Goal: Task Accomplishment & Management: Manage account settings

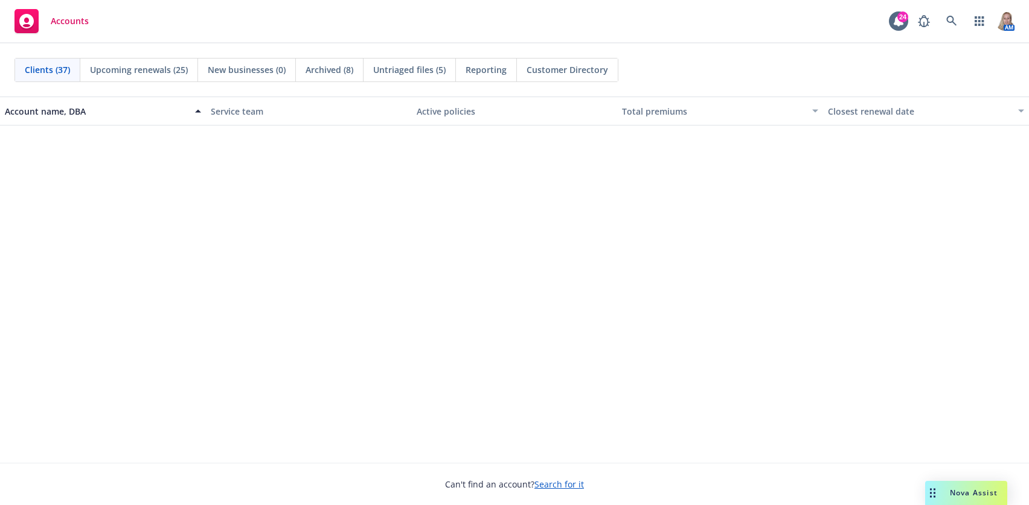
scroll to position [1409, 0]
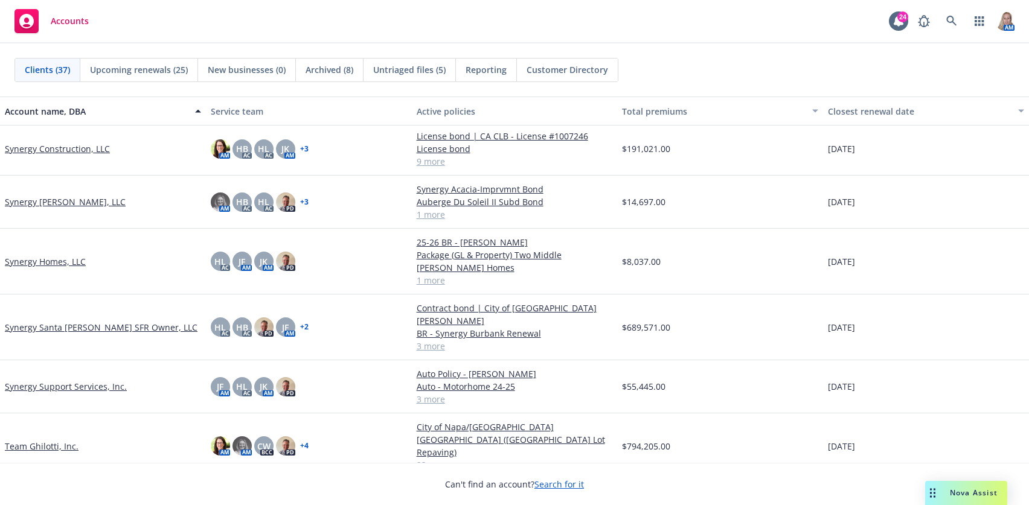
click at [50, 440] on link "Team Ghilotti, Inc." at bounding box center [42, 446] width 74 height 13
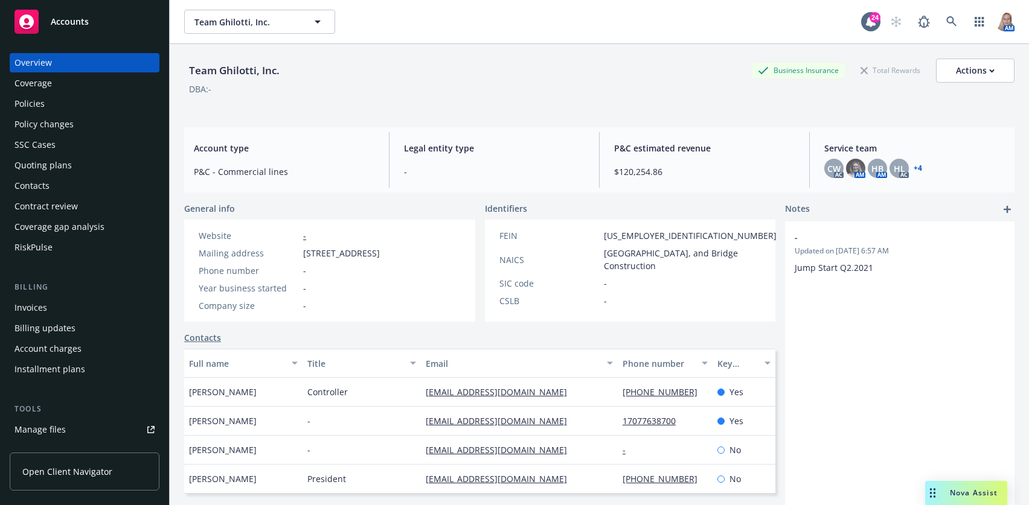
click at [41, 97] on div "Policies" at bounding box center [29, 103] width 30 height 19
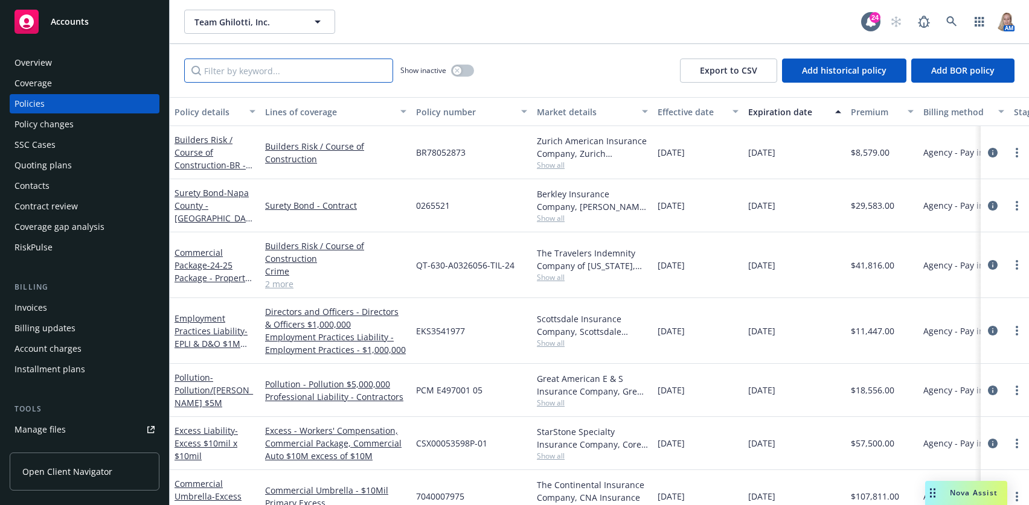
click at [362, 66] on input "Filter by keyword..." at bounding box center [288, 71] width 209 height 24
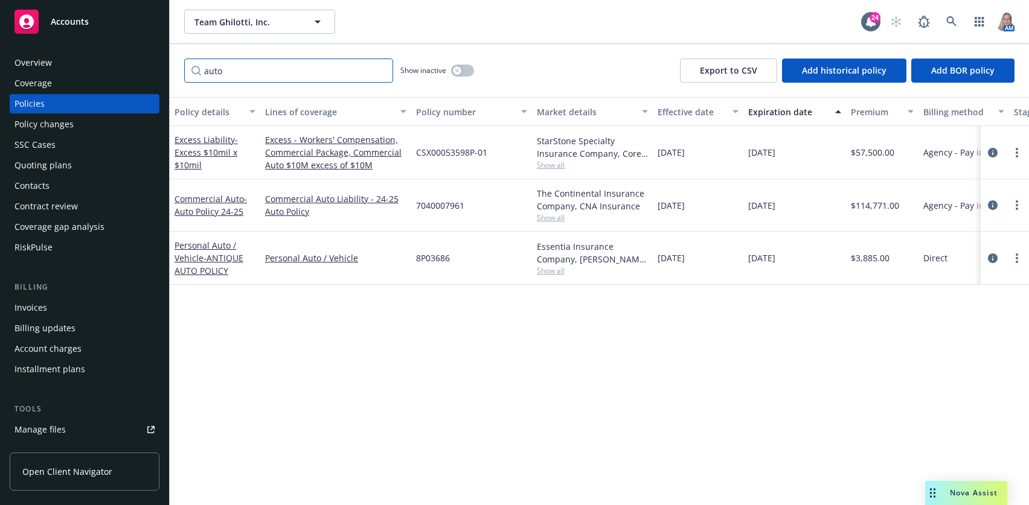
type input "auto"
click at [281, 441] on div "Policy details Lines of coverage Policy number Market details Effective date Ex…" at bounding box center [599, 301] width 859 height 408
click at [711, 255] on link "more" at bounding box center [1017, 258] width 14 height 14
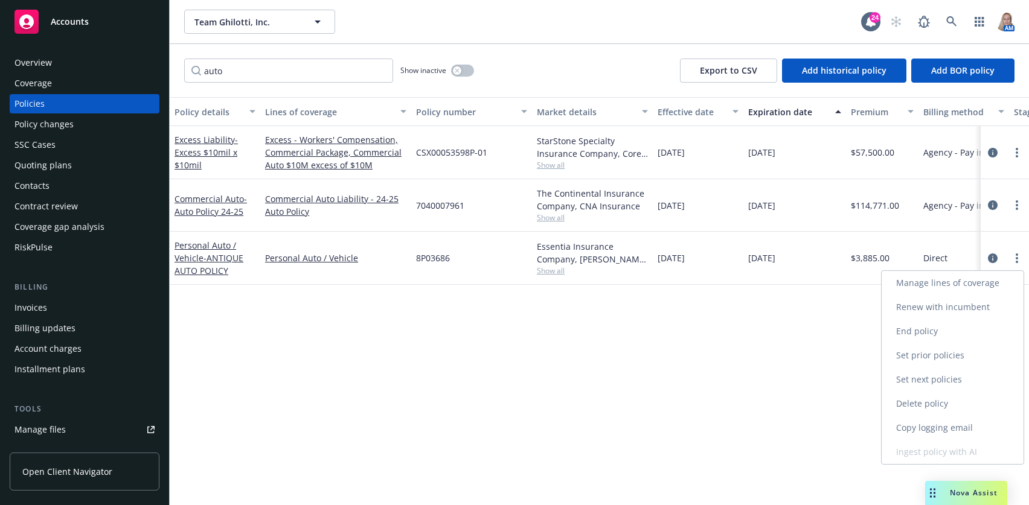
click at [711, 307] on link "Renew with incumbent" at bounding box center [953, 307] width 142 height 24
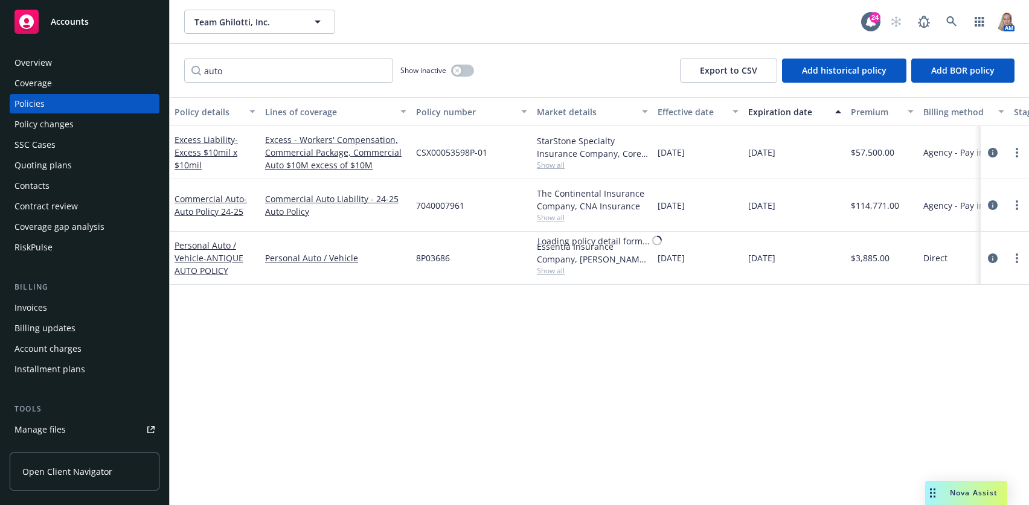
select select "12"
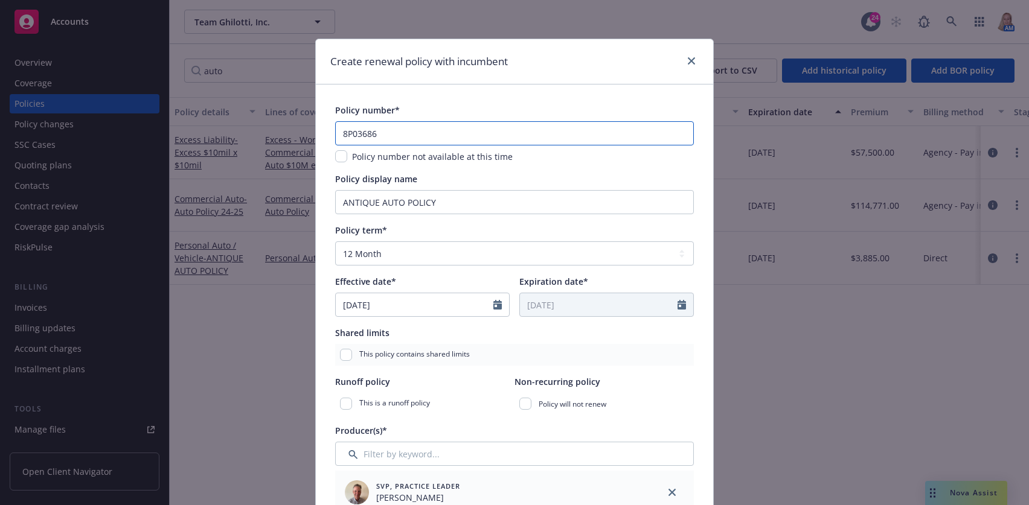
click at [417, 131] on input "8P03686" at bounding box center [514, 133] width 359 height 24
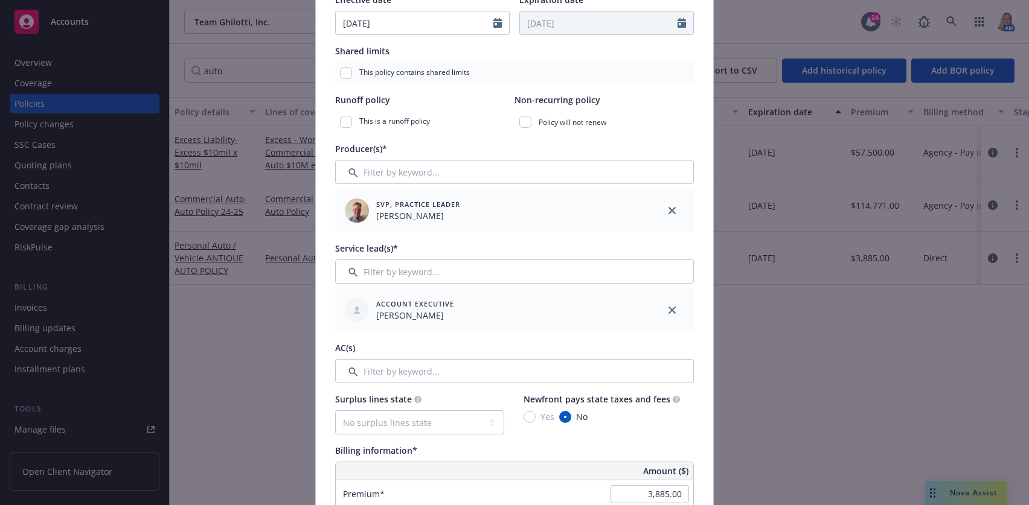
type input "8P03686-06"
click at [417, 378] on input "Filter by keyword..." at bounding box center [514, 371] width 359 height 24
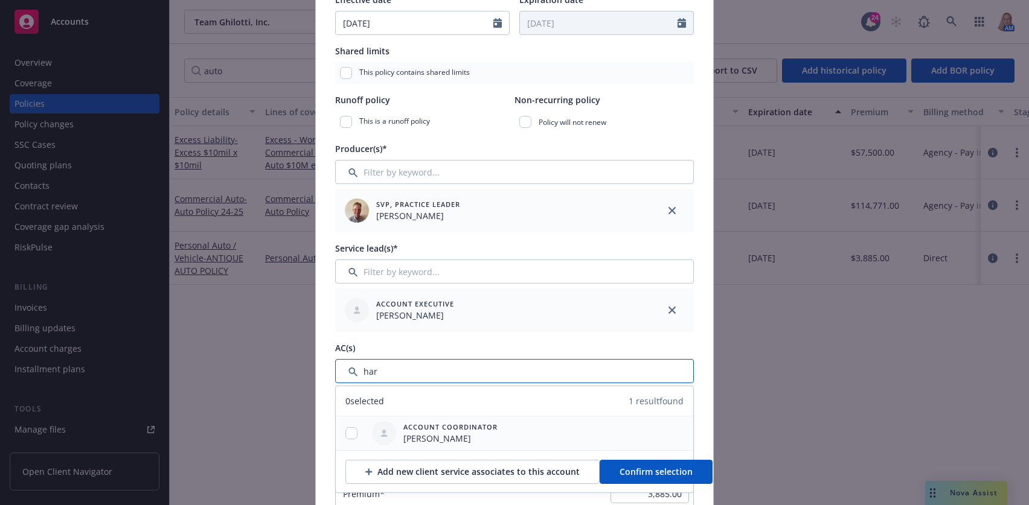
type input "har"
click at [345, 438] on input "checkbox" at bounding box center [351, 434] width 12 height 12
checkbox input "true"
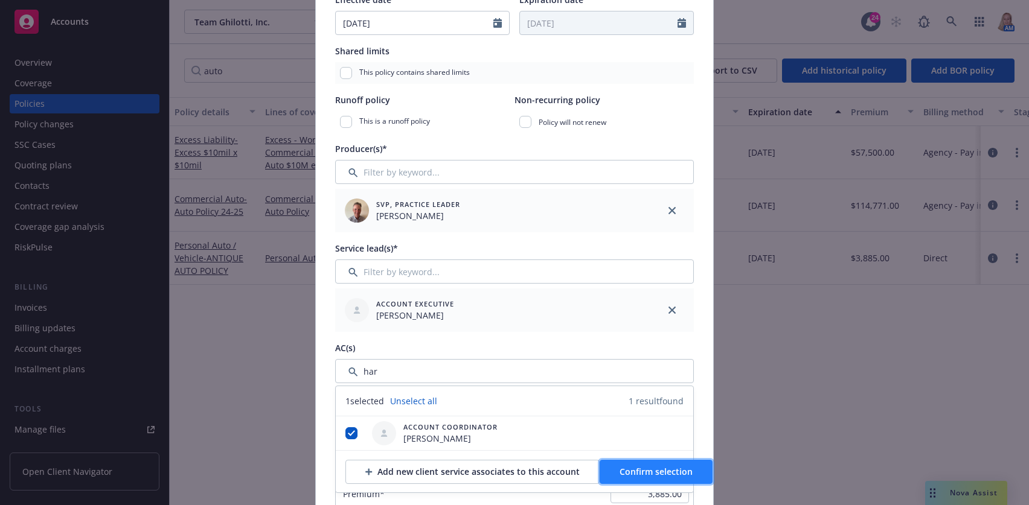
click at [640, 475] on span "Confirm selection" at bounding box center [656, 471] width 73 height 11
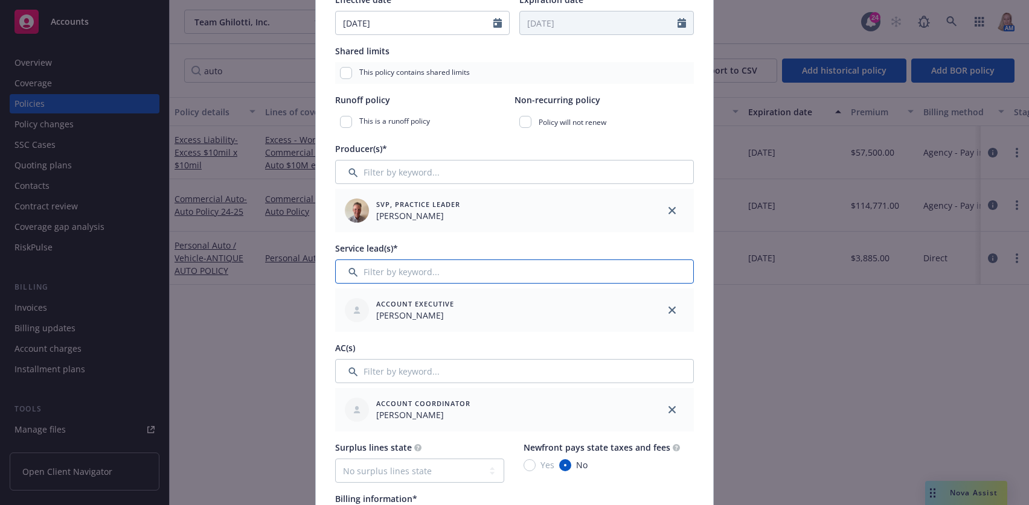
click at [441, 279] on input "Filter by keyword..." at bounding box center [514, 272] width 359 height 24
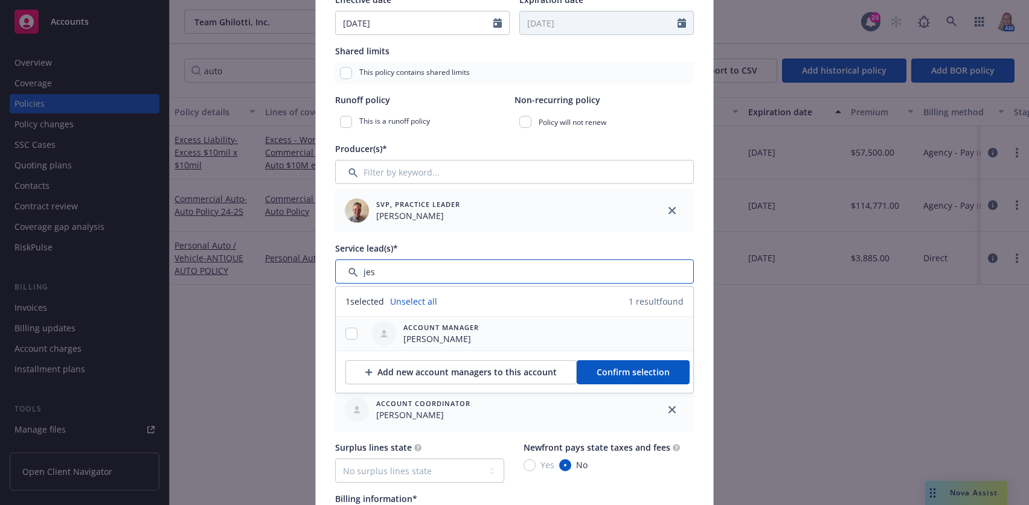
type input "jes"
click at [347, 336] on input "checkbox" at bounding box center [351, 334] width 12 height 12
checkbox input "true"
click at [635, 381] on button "Confirm selection" at bounding box center [633, 373] width 113 height 24
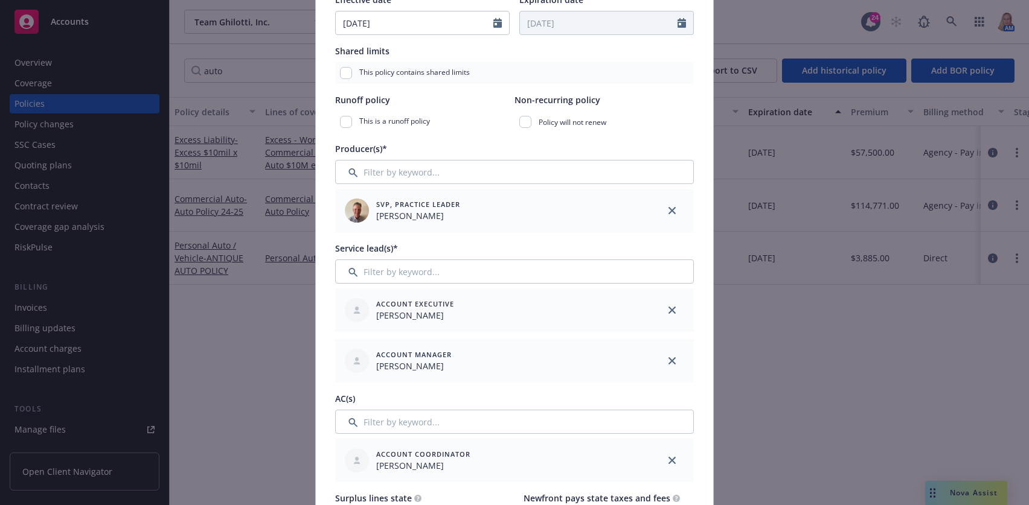
scroll to position [563, 0]
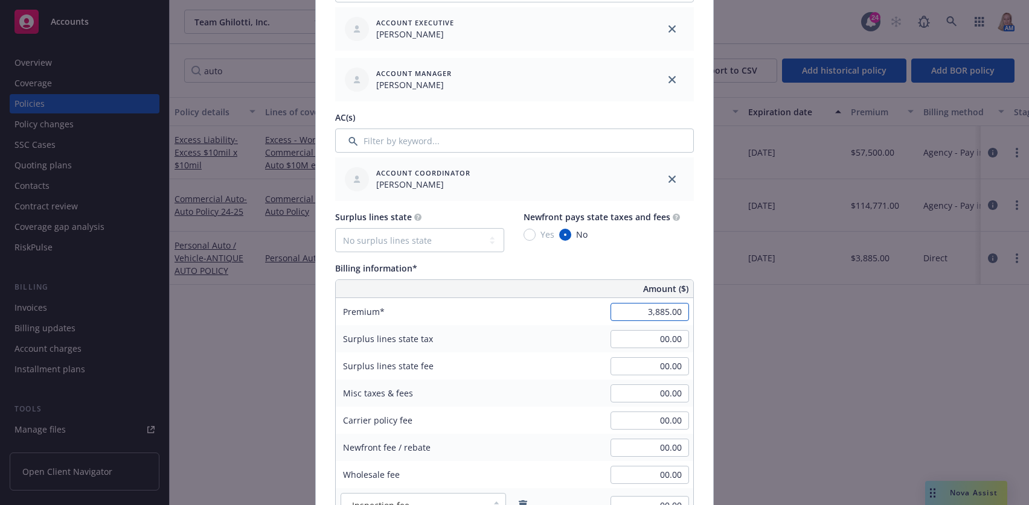
click at [618, 317] on input "3,885.00" at bounding box center [650, 312] width 79 height 18
type input "3,894.00"
type input "389.4"
click at [639, 478] on input "00.00" at bounding box center [650, 475] width 79 height 18
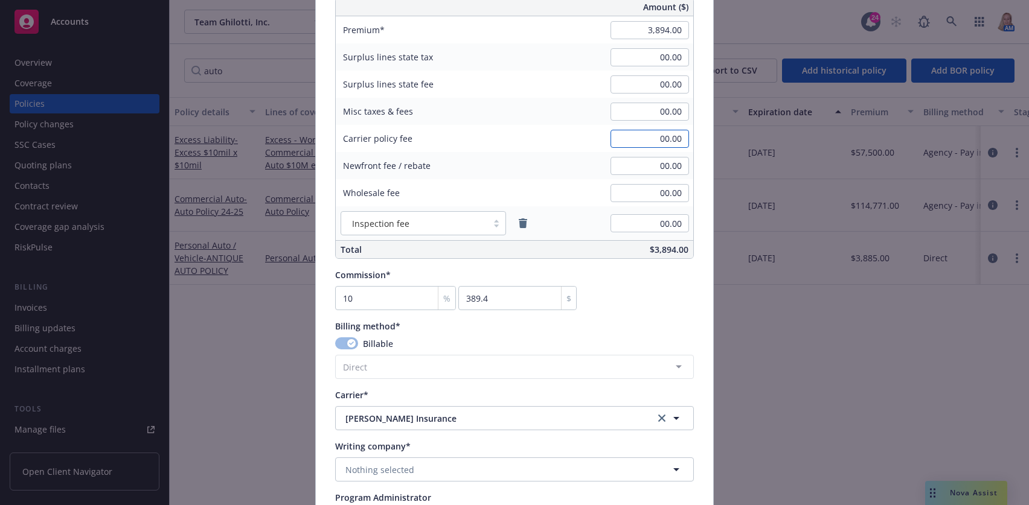
click at [634, 132] on input "00.00" at bounding box center [650, 139] width 79 height 18
type input "70.00"
click at [657, 294] on div "Commission* 10 % 389.4 $" at bounding box center [514, 290] width 359 height 42
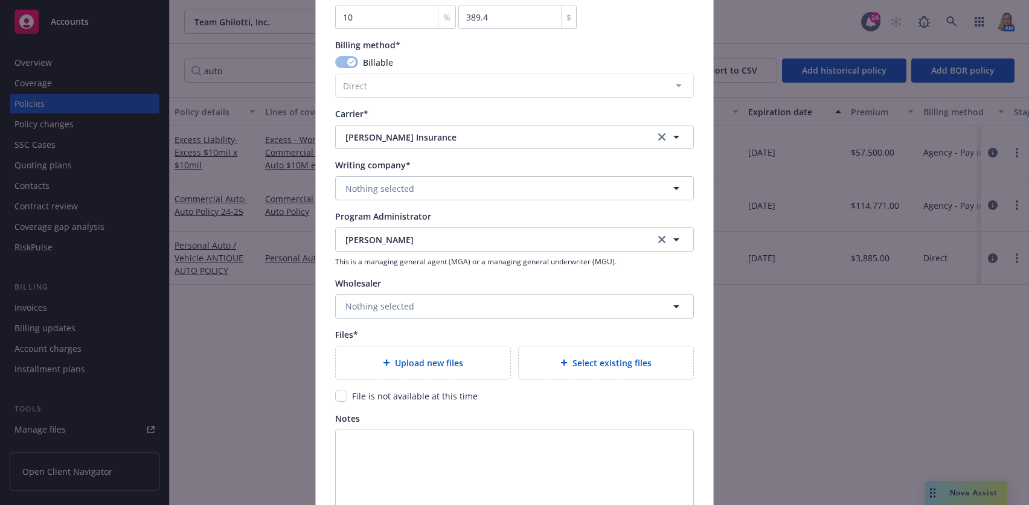
scroll to position [1128, 0]
click at [439, 132] on span "[PERSON_NAME] Insurance" at bounding box center [490, 136] width 291 height 13
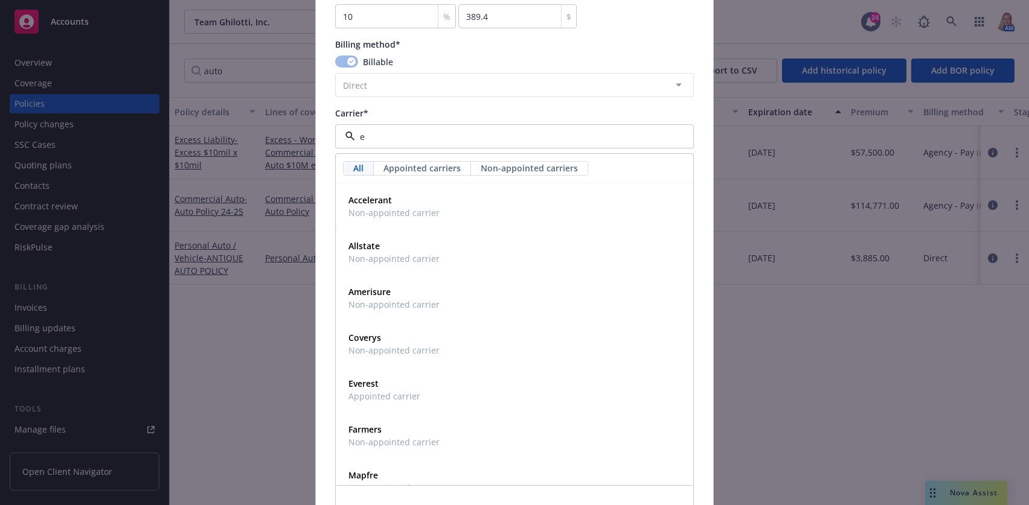
type input "e"
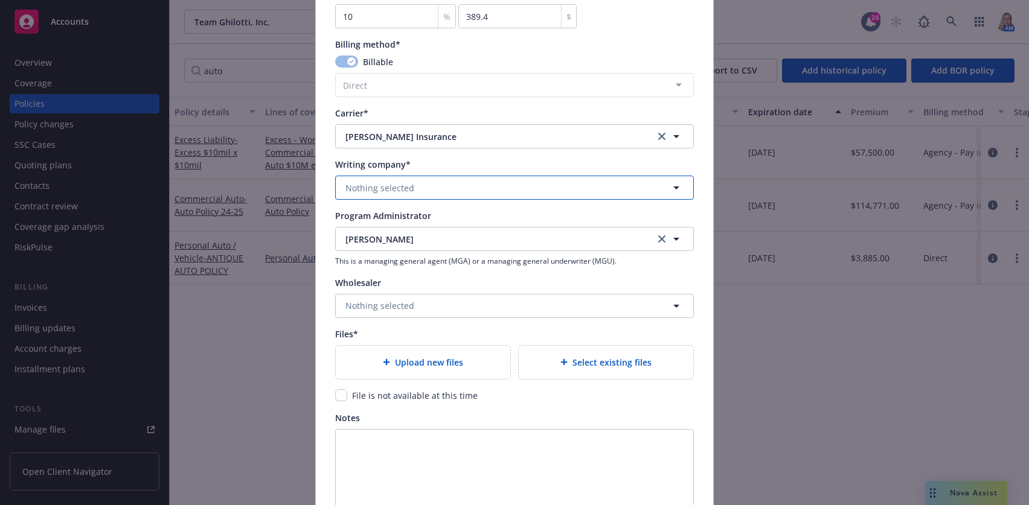
click at [406, 190] on span "Nothing selected" at bounding box center [379, 188] width 69 height 13
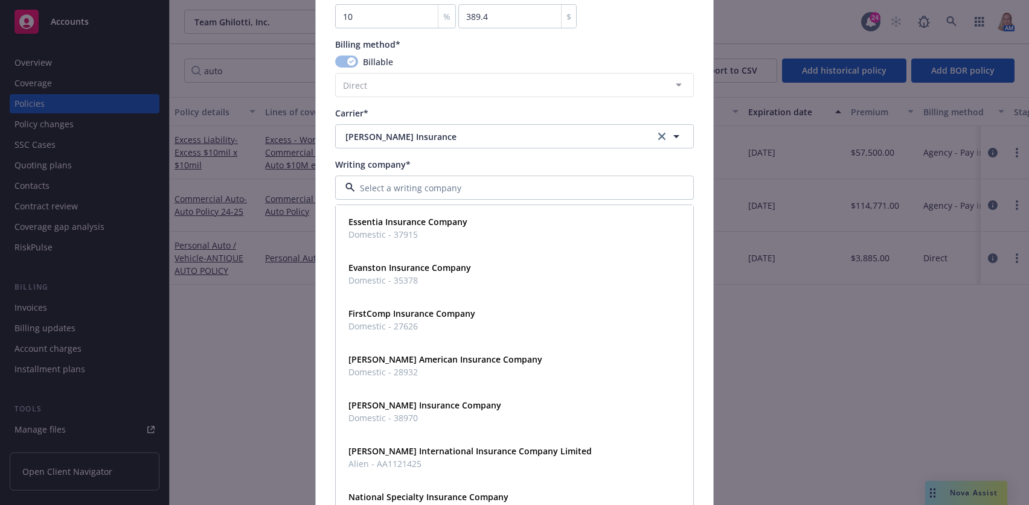
type input "e"
click at [417, 227] on strong "Essentia Insurance Company" at bounding box center [407, 221] width 119 height 11
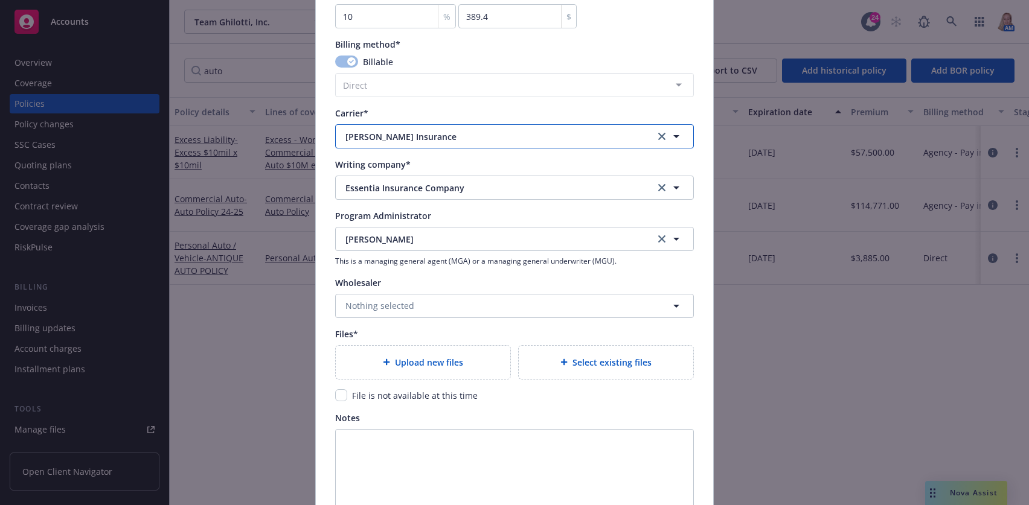
click at [413, 136] on span "[PERSON_NAME] Insurance" at bounding box center [490, 136] width 291 height 13
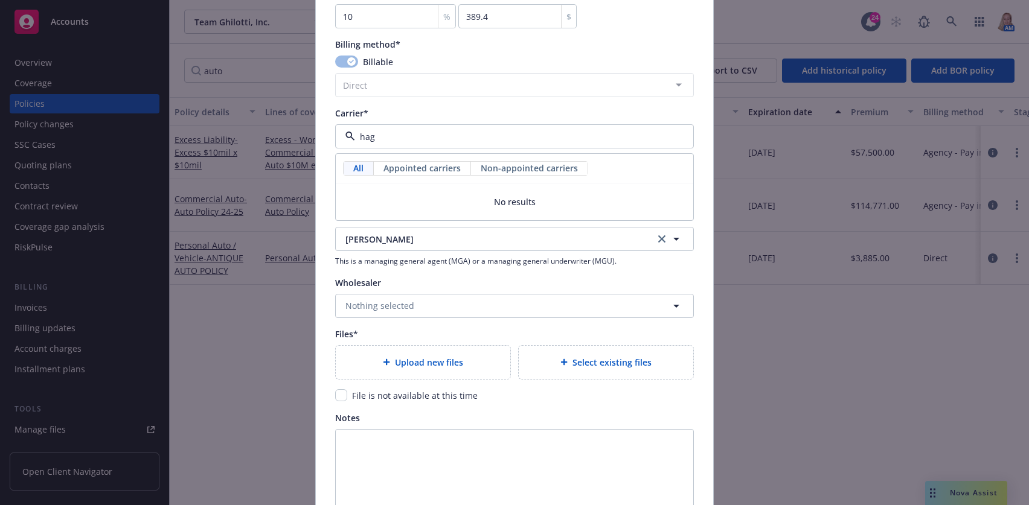
type input "hag"
click at [440, 112] on div "Carrier*" at bounding box center [514, 113] width 359 height 13
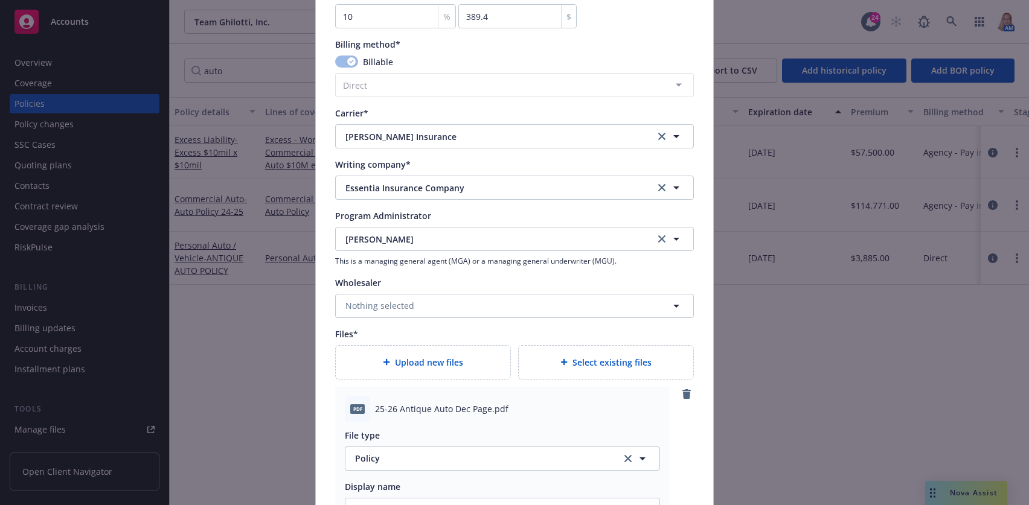
scroll to position [1409, 0]
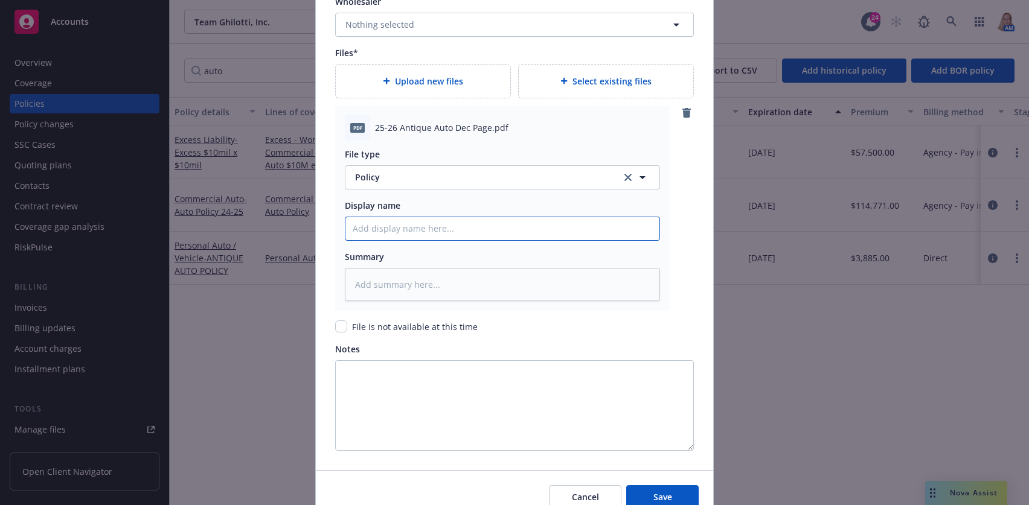
click at [396, 233] on input "Policy display name" at bounding box center [502, 228] width 314 height 23
type textarea "x"
type input "2"
type textarea "x"
type input "25"
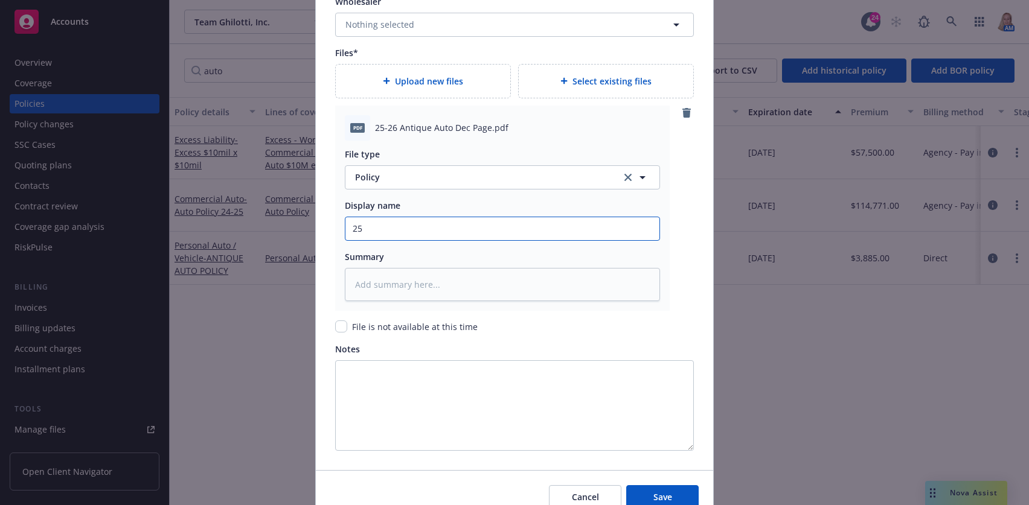
type textarea "x"
type input "25-"
type textarea "x"
type input "25-2"
type textarea "x"
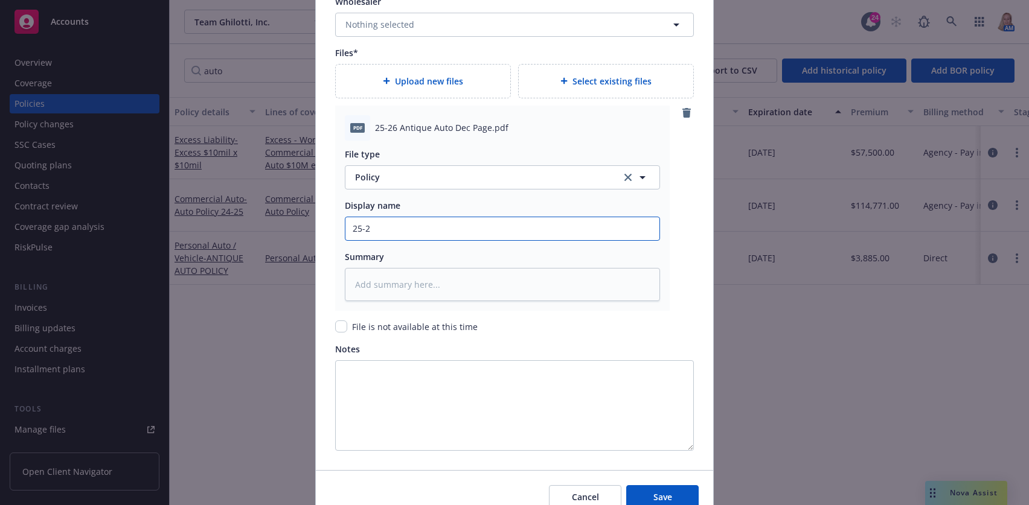
type input "25-26"
type textarea "x"
type input "25-26"
type textarea "x"
type input "25-26 A"
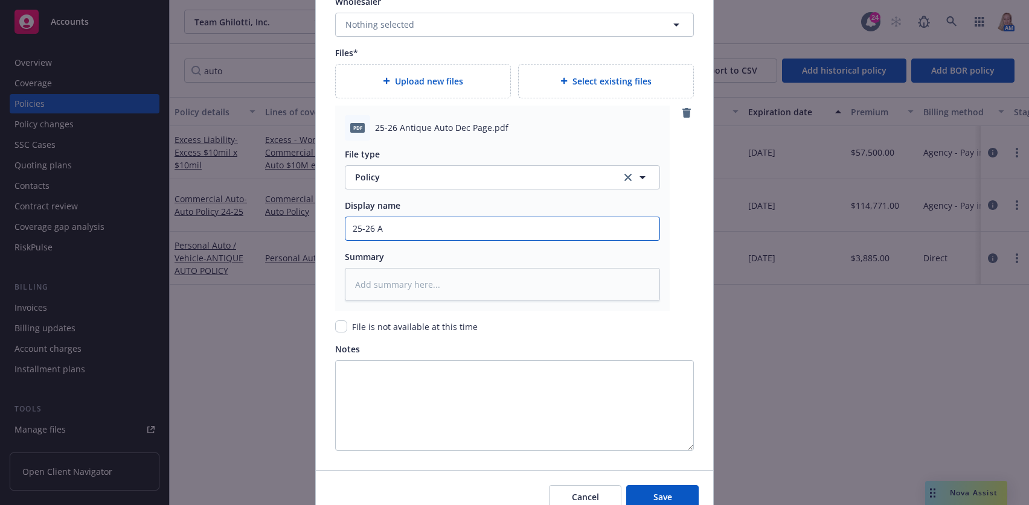
type textarea "x"
type input "25-26 An"
type textarea "x"
type input "25-26 Ant"
type textarea "x"
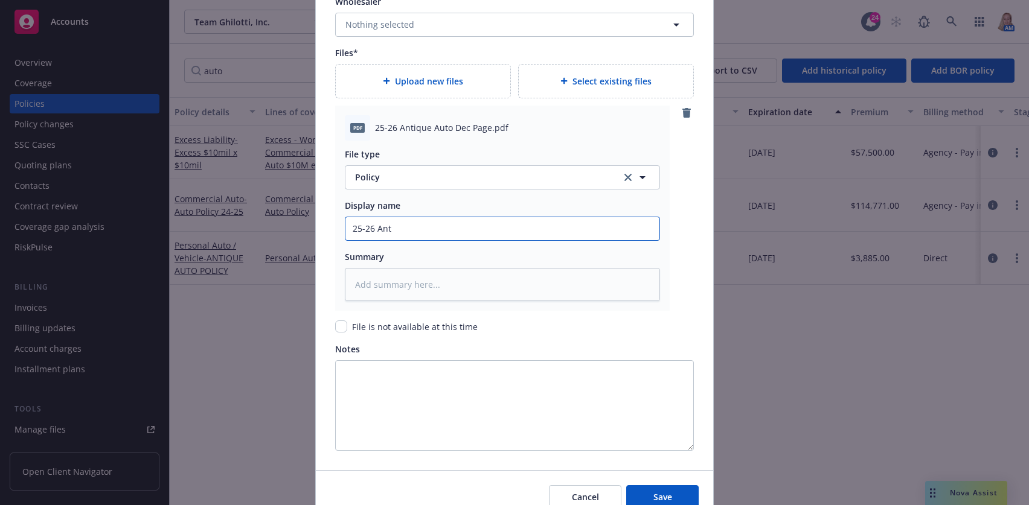
type input "25-26 Anti"
type textarea "x"
type input "25-26 Antiq"
type textarea "x"
type input "25-26 Antiqu"
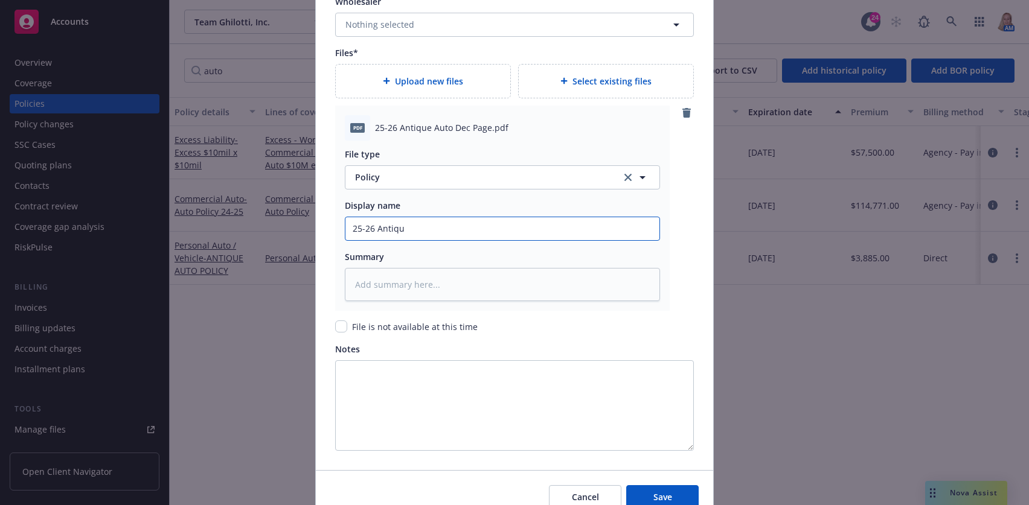
type textarea "x"
type input "25-26 Antique"
type textarea "x"
type input "25-26 Antique"
type textarea "x"
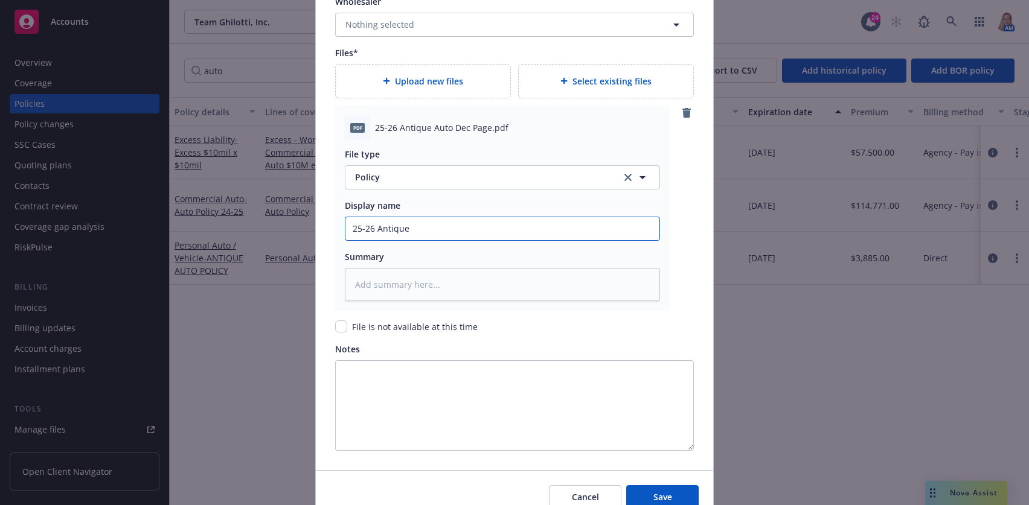
type input "25-26 Antique A"
type textarea "x"
type input "25-26 Antique Au"
type textarea "x"
type input "25-26 Antique Aut"
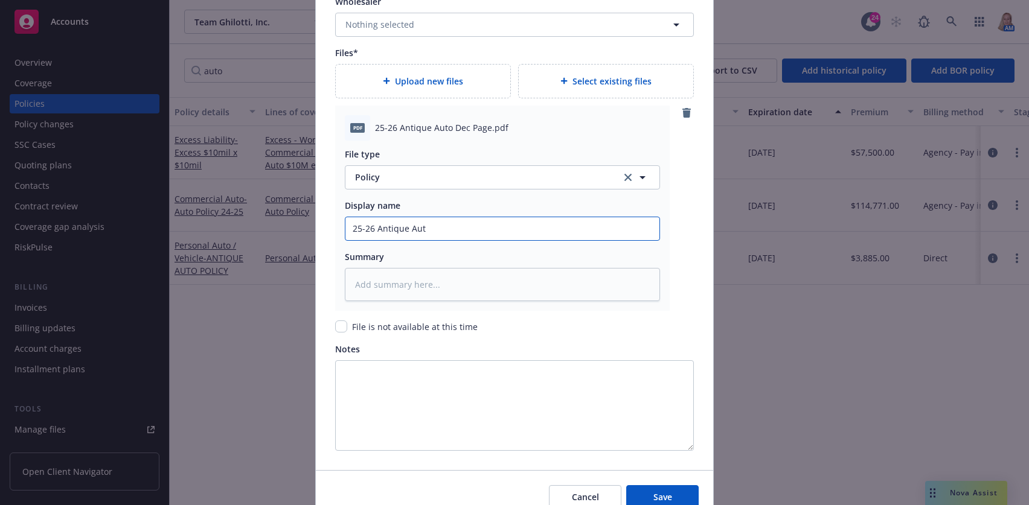
type textarea "x"
type input "25-26 Antique Auto"
type textarea "x"
type input "25-26 Antique Auto D"
type textarea "x"
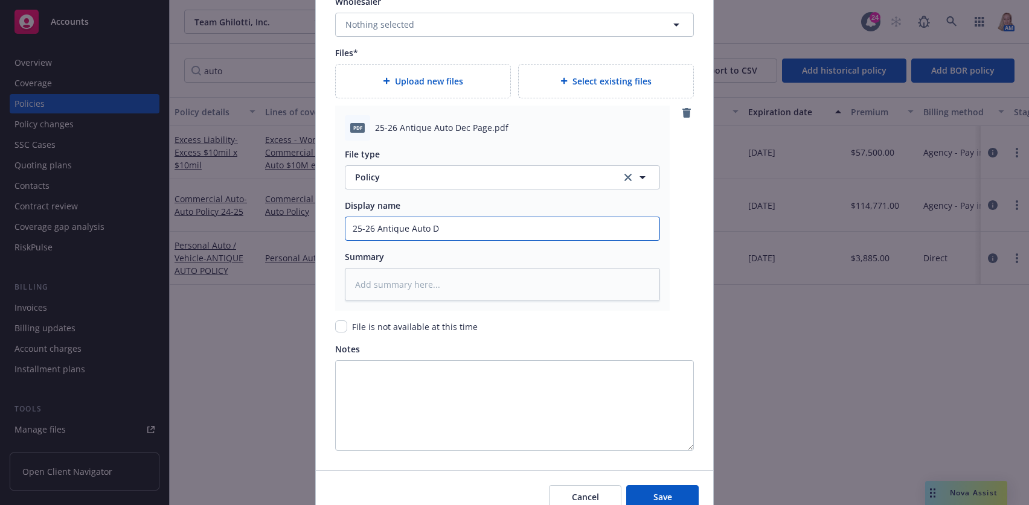
type input "25-26 Antique Auto De"
type textarea "x"
type input "25-26 Antique Auto Dec"
type textarea "x"
type input "25-26 Antique Auto Dec P"
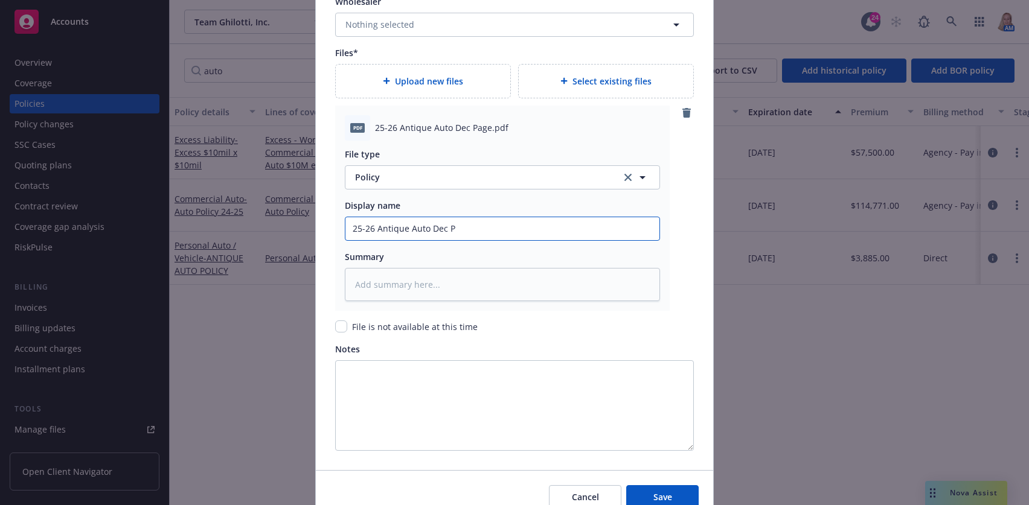
type textarea "x"
type input "25-26 Antique Auto Dec Pag"
type textarea "x"
type input "25-26 Antique Auto Dec Page"
type textarea "x"
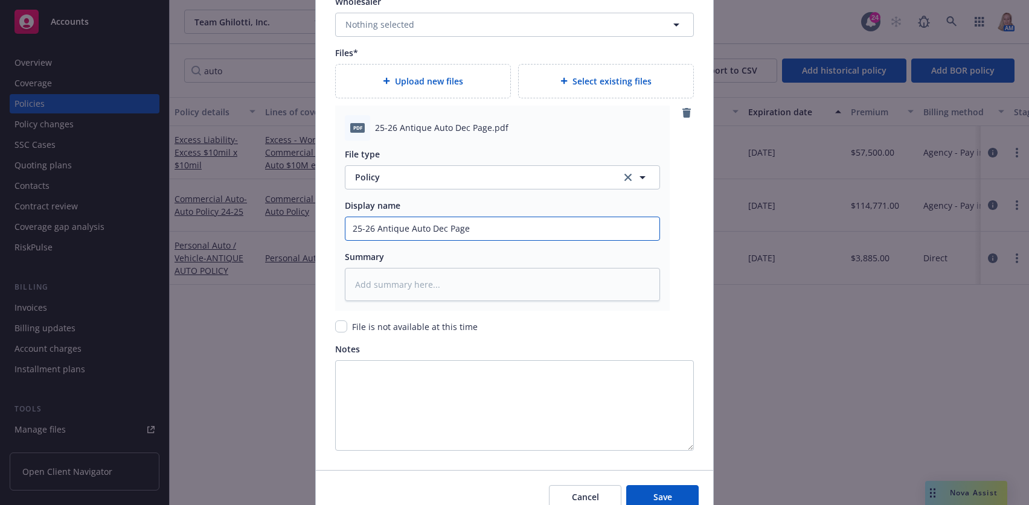
type input "25-26 Antique Auto Dec Page"
type textarea "x"
type input "25-26 Antique Auto Dec Page -"
type textarea "x"
type input "25-26 Antique Auto Dec Page -"
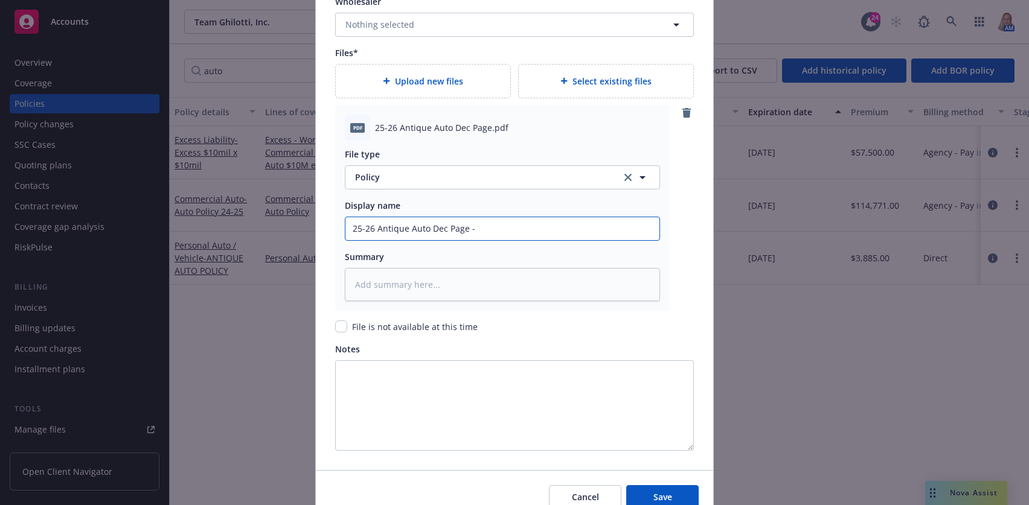
type textarea "x"
type input "25-26 Antique Auto Dec Page - H"
type textarea "x"
type input "25-26 Antique Auto Dec Page - Ha"
type textarea "x"
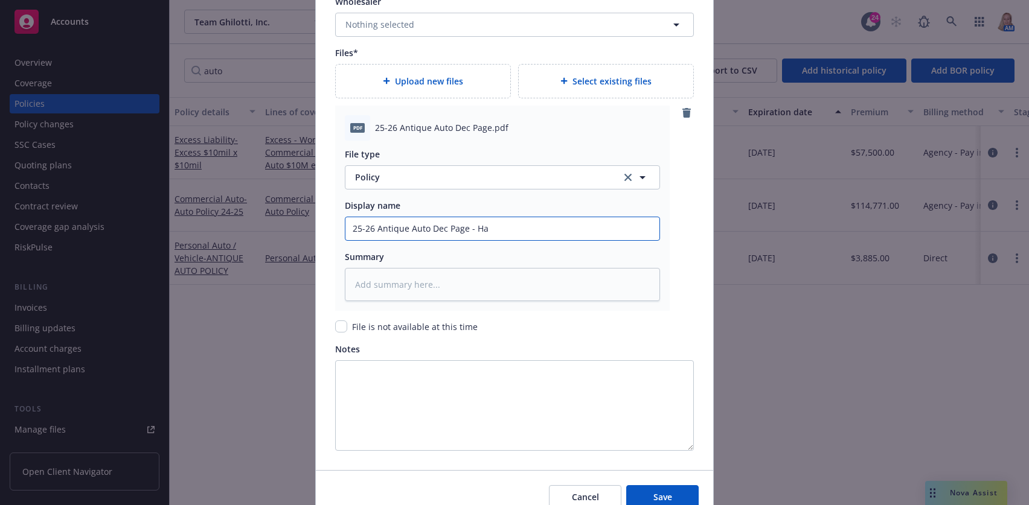
type input "25-26 Antique Auto Dec Page - Hag"
type textarea "x"
type input "25-26 Antique Auto Dec Page - [PERSON_NAME]"
type textarea "x"
type input "25-26 Antique Auto Dec Page - [PERSON_NAME]"
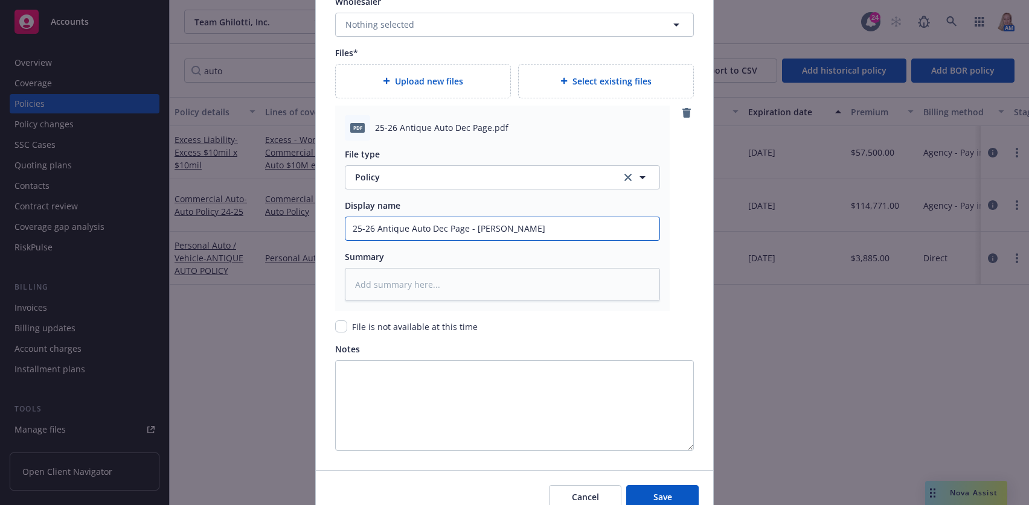
type textarea "x"
type input "25-26 Antique Auto Dec Page - [PERSON_NAME]"
type textarea "x"
type input "25-26 Antique Auto Dec Page - [PERSON_NAME]"
type textarea "x"
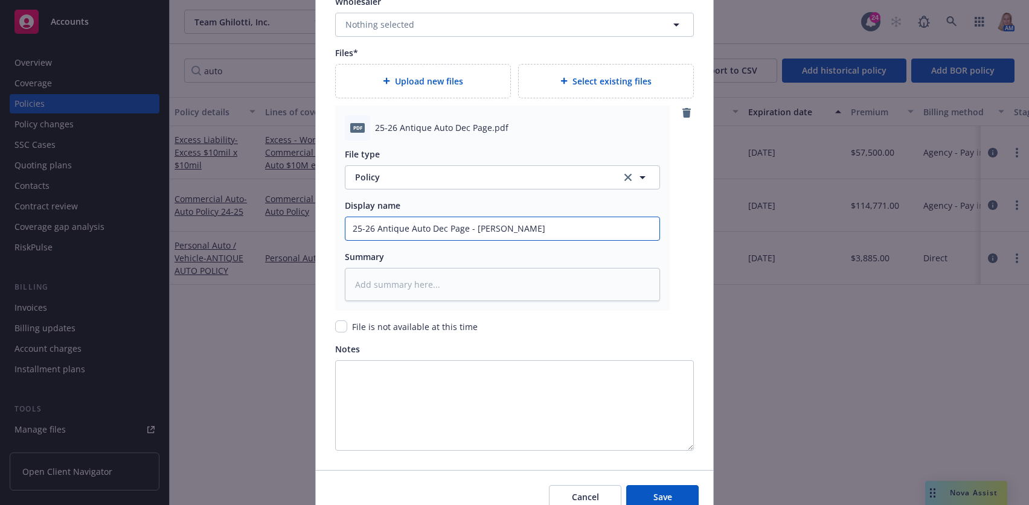
type input "25-26 Antique Auto Dec Page - [PERSON_NAME]"
type textarea "x"
type input "25-26 Antique Auto Dec Page - [PERSON_NAME] P"
type textarea "x"
type input "25-26 Antique Auto Dec Page - [PERSON_NAME] Po"
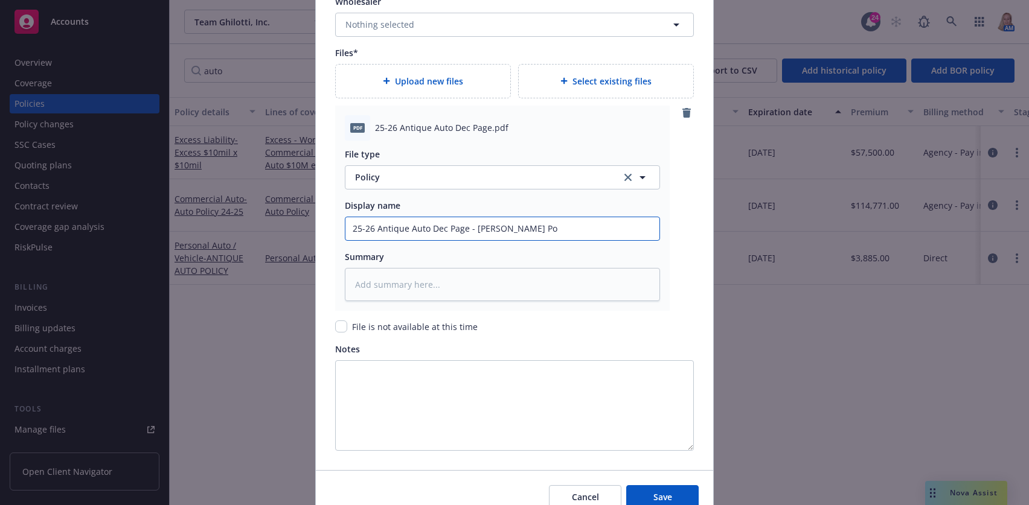
type textarea "x"
type input "25-26 Antique Auto Dec Page - [PERSON_NAME]"
type textarea "x"
type input "25-26 Antique Auto Dec Page - [PERSON_NAME] Poli"
type textarea "x"
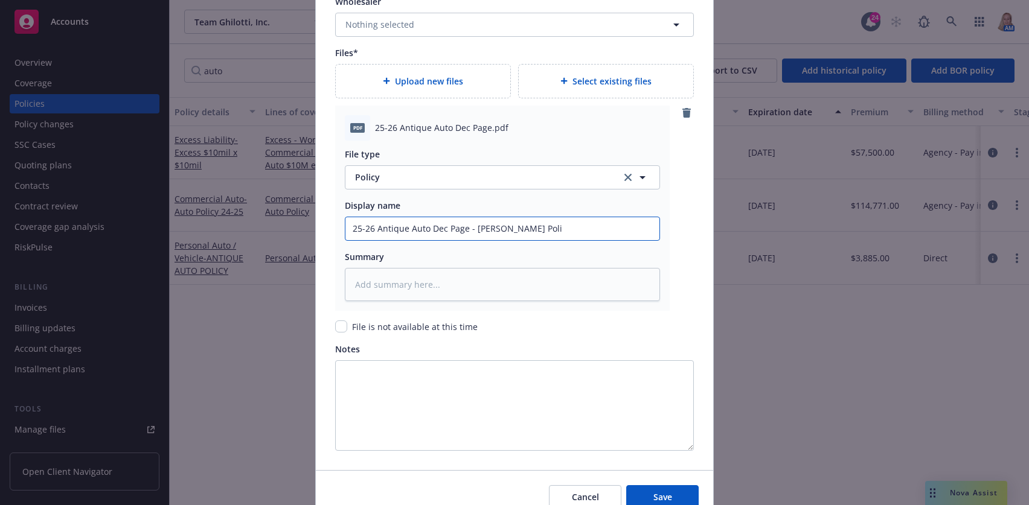
type input "25-26 Antique Auto Dec Page - [PERSON_NAME] Polic"
type textarea "x"
type input "25-26 Antique Auto Dec Page - [PERSON_NAME] Policy"
type textarea "x"
type input "25-26 Antique Auto Dec Page - [PERSON_NAME] Policy"
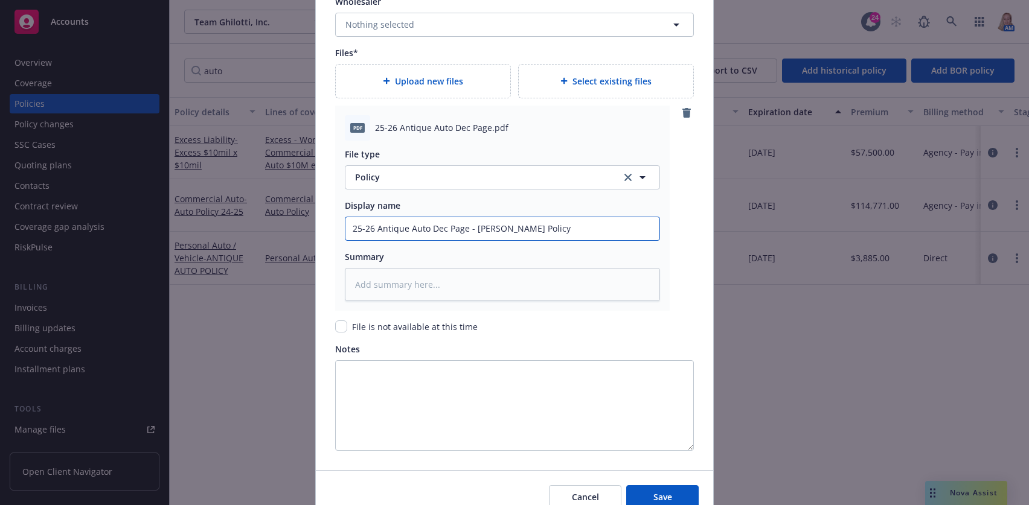
type textarea "x"
type input "25-26 Antique Auto Dec Page - [PERSON_NAME] Policy N"
type textarea "x"
type input "25-26 Antique Auto Dec Page - [PERSON_NAME] Policy No"
type textarea "x"
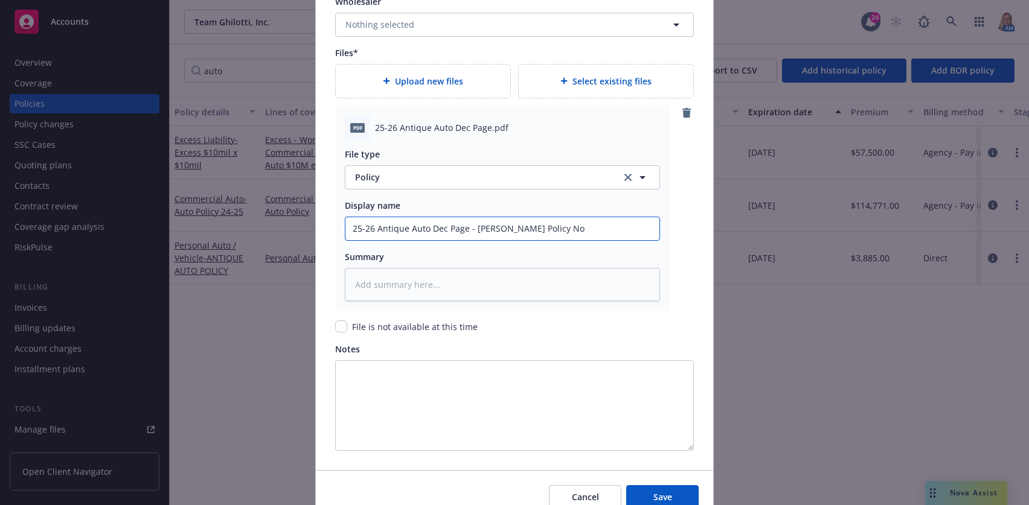
type input "25-26 Antique Auto Dec Page - [PERSON_NAME] Policy No."
type textarea "x"
type input "25-26 Antique Auto Dec Page - [PERSON_NAME] Policy No."
click at [583, 230] on input "25-26 Antique Auto Dec Page - [PERSON_NAME] Policy No." at bounding box center [502, 228] width 314 height 23
type textarea "x"
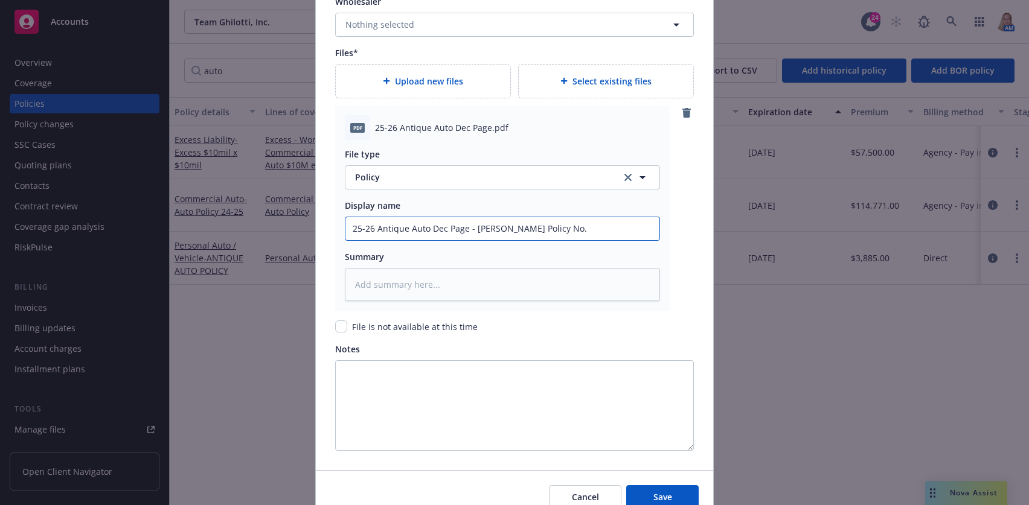
type input "25-26 Antique Auto Dec Page - [PERSON_NAME] Policy No. 8"
type textarea "x"
type input "25-26 Antique Auto Dec Page - [PERSON_NAME] Policy No. 8P"
type textarea "x"
type input "25-26 Antique Auto Dec Page - [PERSON_NAME] Policy No. 8P0"
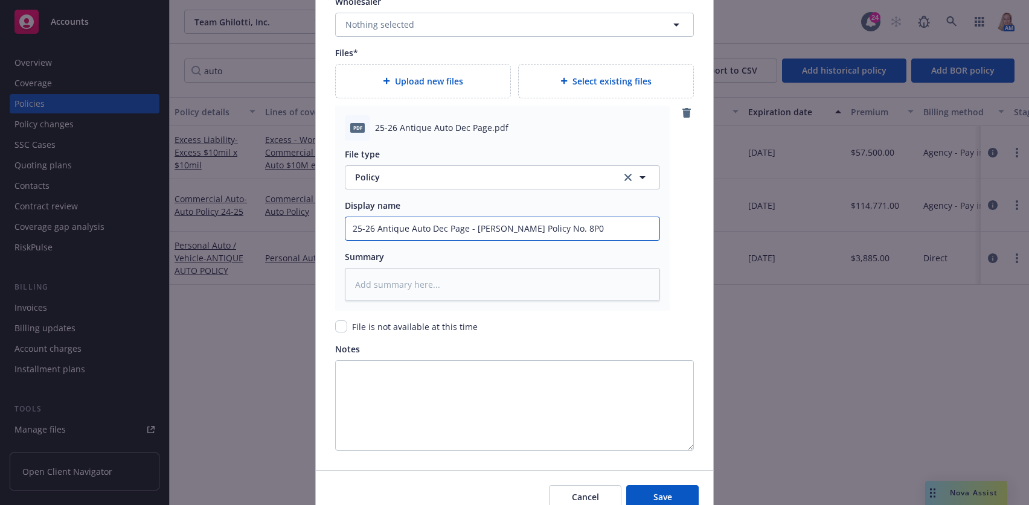
type textarea "x"
type input "25-26 Antique Auto Dec Page - [PERSON_NAME] Policy No. 8P03"
type textarea "x"
type input "25-26 Antique Auto Dec Page - [PERSON_NAME] Policy No. 8P036"
type textarea "x"
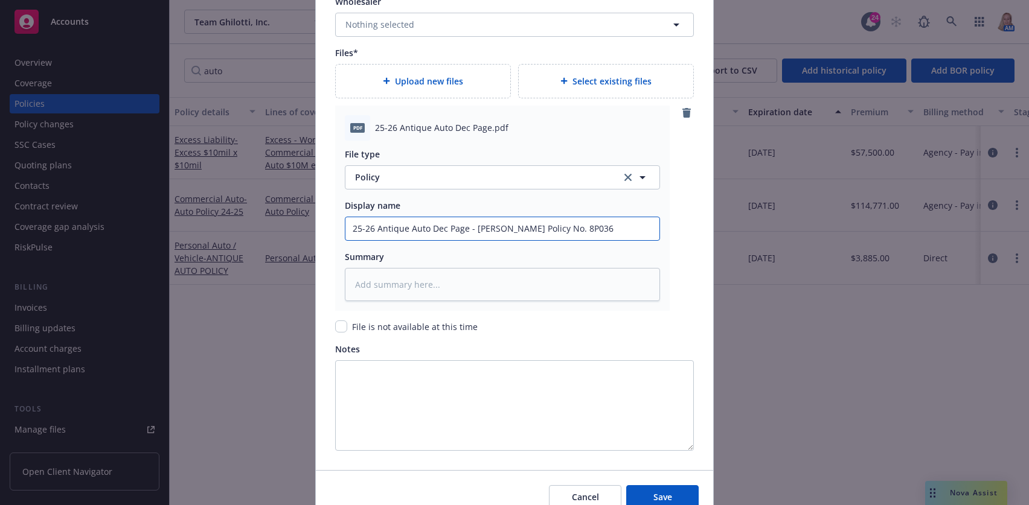
type input "25-26 Antique Auto Dec Page - [PERSON_NAME] Policy No. 8P0368"
type textarea "x"
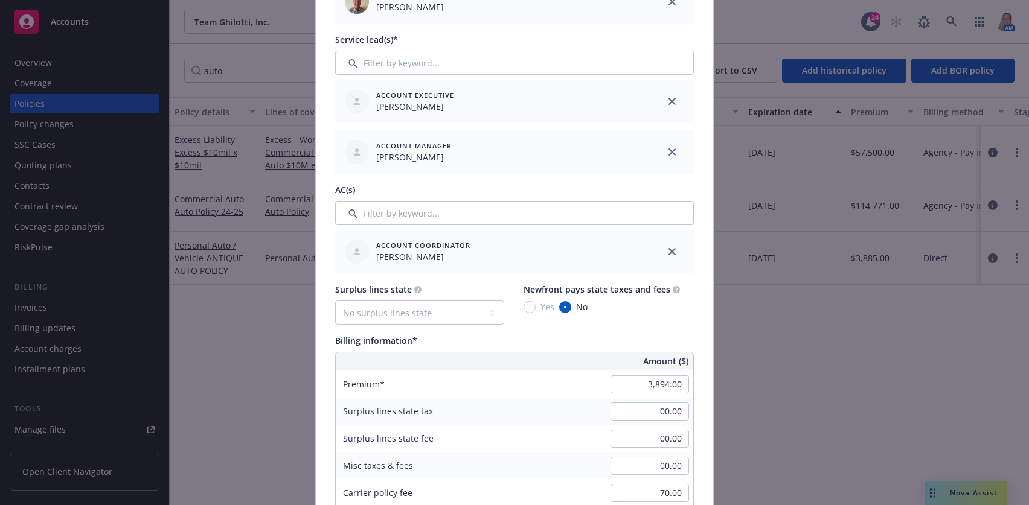
scroll to position [0, 0]
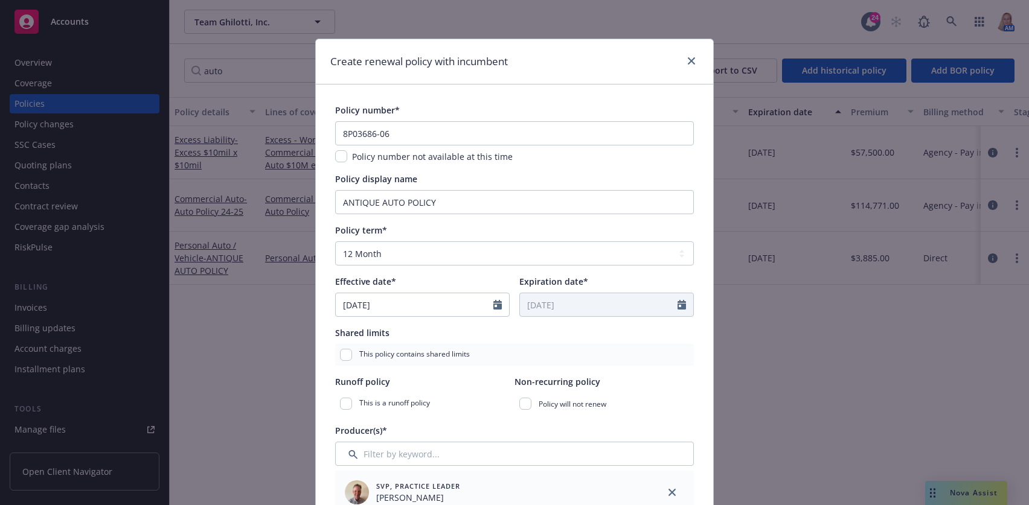
type input "25-26 Antique Auto Dec Page - [PERSON_NAME] Policy No. 8P03686"
click at [419, 133] on input "8P03686-06" at bounding box center [514, 133] width 359 height 24
type input "8P03686-0"
type textarea "x"
type input "8P03686-"
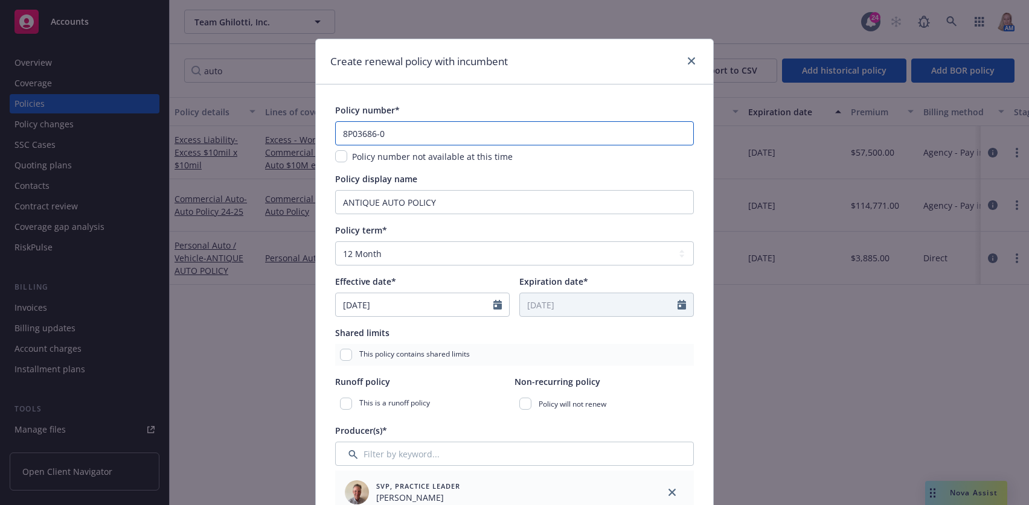
type textarea "x"
type input "8P03686"
type textarea "x"
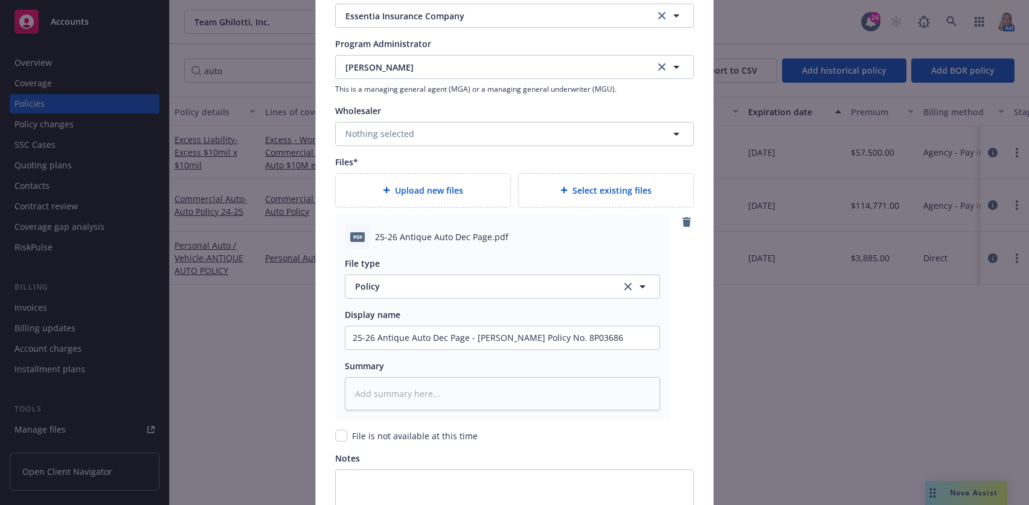
scroll to position [1409, 0]
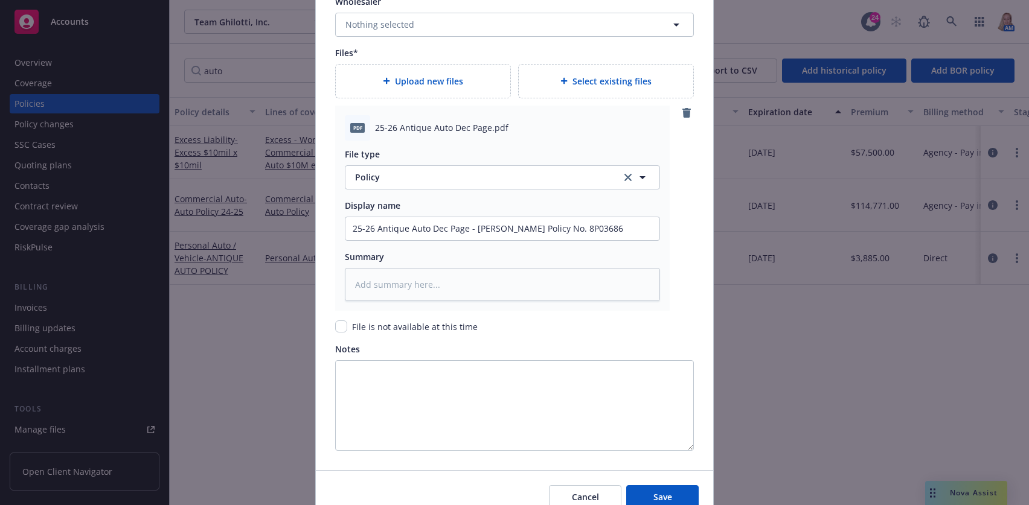
type input "8P03686"
drag, startPoint x: 597, startPoint y: 229, endPoint x: 296, endPoint y: 224, distance: 300.8
click at [296, 224] on div "Create renewal policy with incumbent Policy number* 8P03686 Policy number not a…" at bounding box center [514, 252] width 1029 height 505
click at [363, 281] on textarea at bounding box center [502, 284] width 315 height 33
paste textarea "25-26 Antique Auto Dec Page - [PERSON_NAME] Policy No. 8P03686"
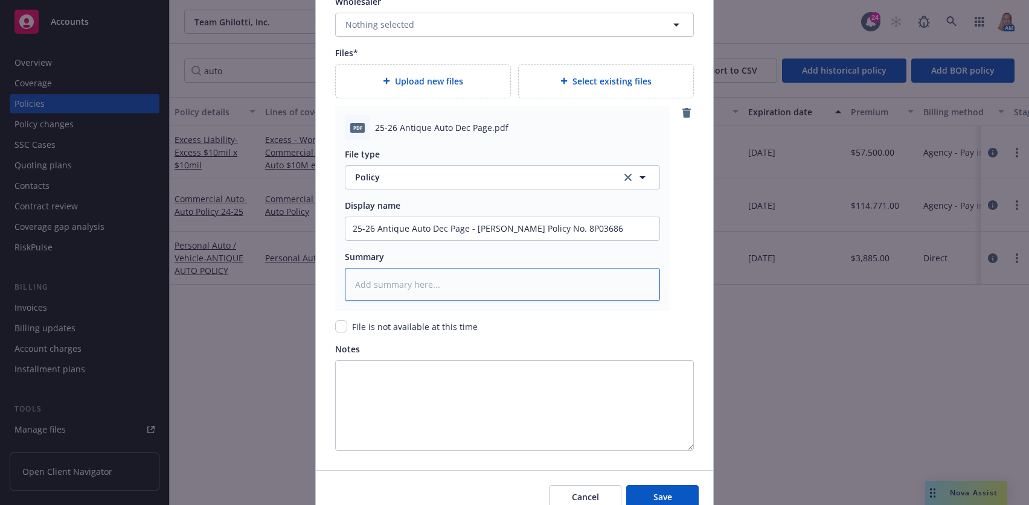
type textarea "x"
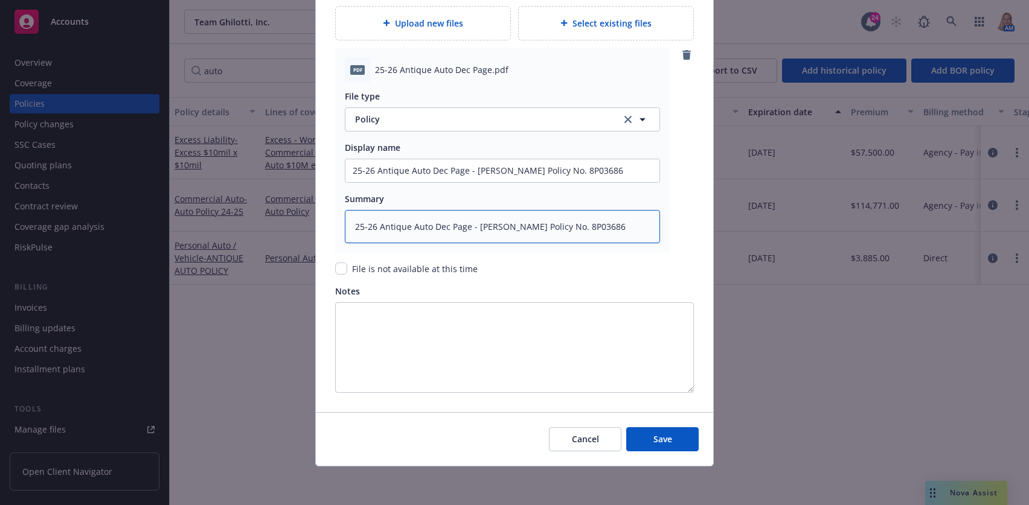
scroll to position [1185, 0]
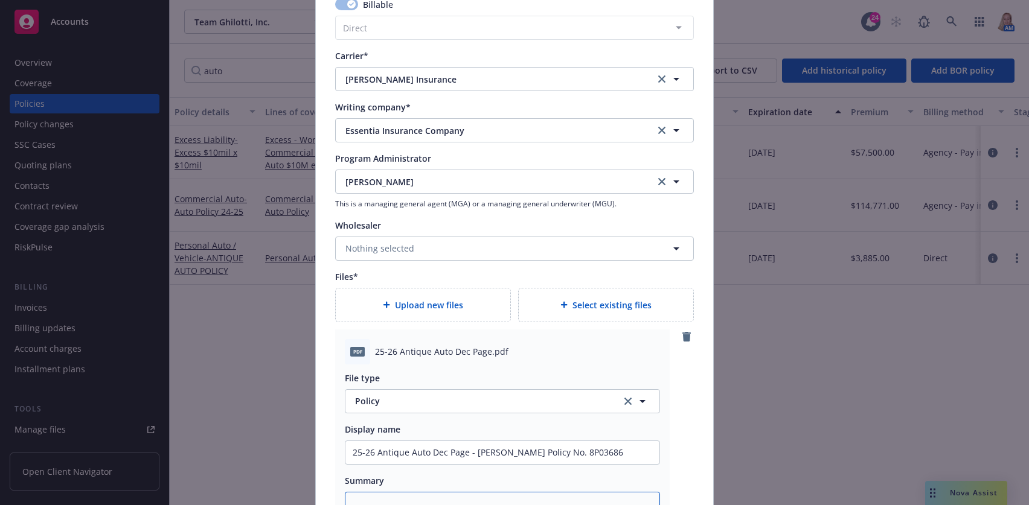
type textarea "25-26 Antique Auto Dec Page - [PERSON_NAME] Policy No. 8P03686"
type textarea "x"
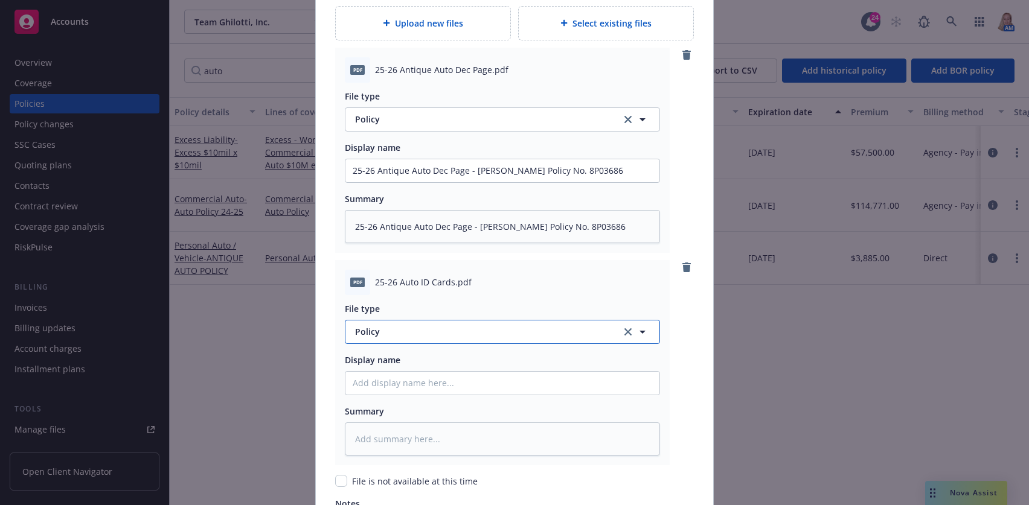
click at [394, 333] on span "Policy" at bounding box center [481, 332] width 252 height 13
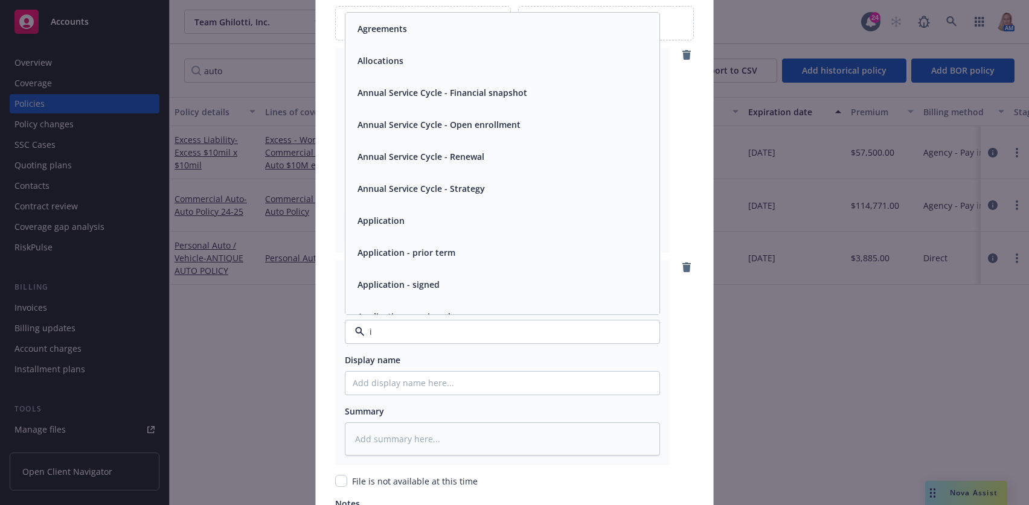
type input "id"
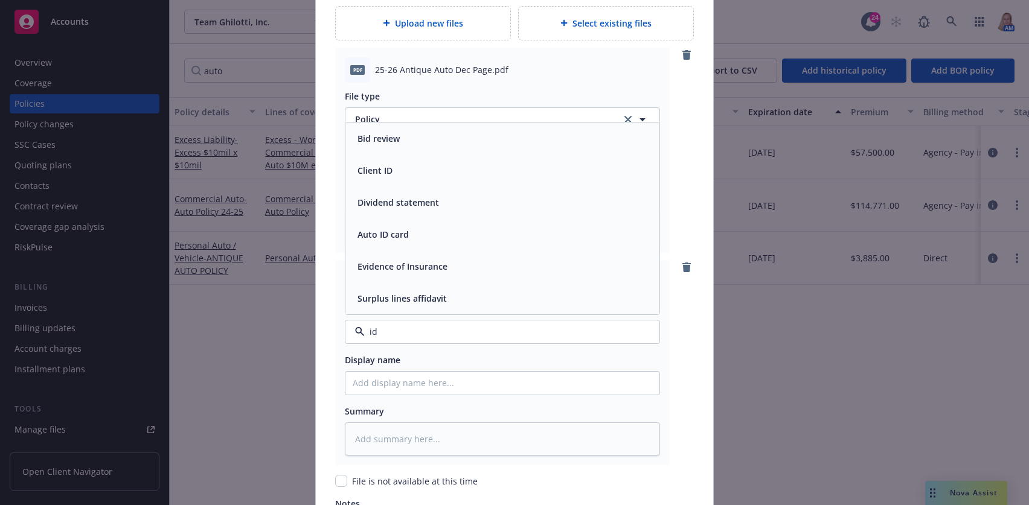
click at [397, 237] on span "Auto ID card" at bounding box center [383, 234] width 51 height 13
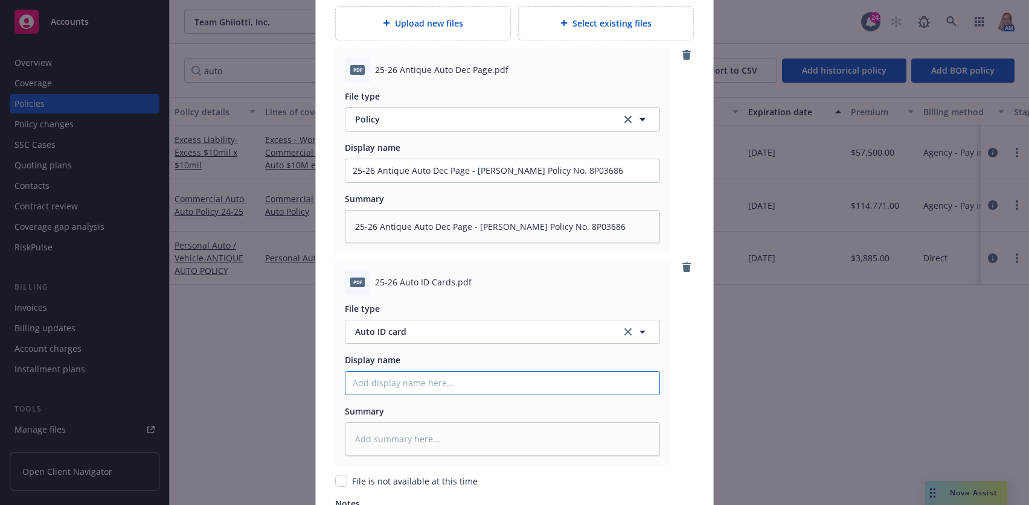
click at [396, 383] on input "Policy display name" at bounding box center [502, 383] width 314 height 23
paste input "25-26 Antique Auto Dec Page - [PERSON_NAME] Policy No. 8P03686"
type textarea "x"
type input "25-26 Antique Auto Dec Page - [PERSON_NAME] Policy No. 8P03686"
drag, startPoint x: 463, startPoint y: 384, endPoint x: 428, endPoint y: 380, distance: 35.3
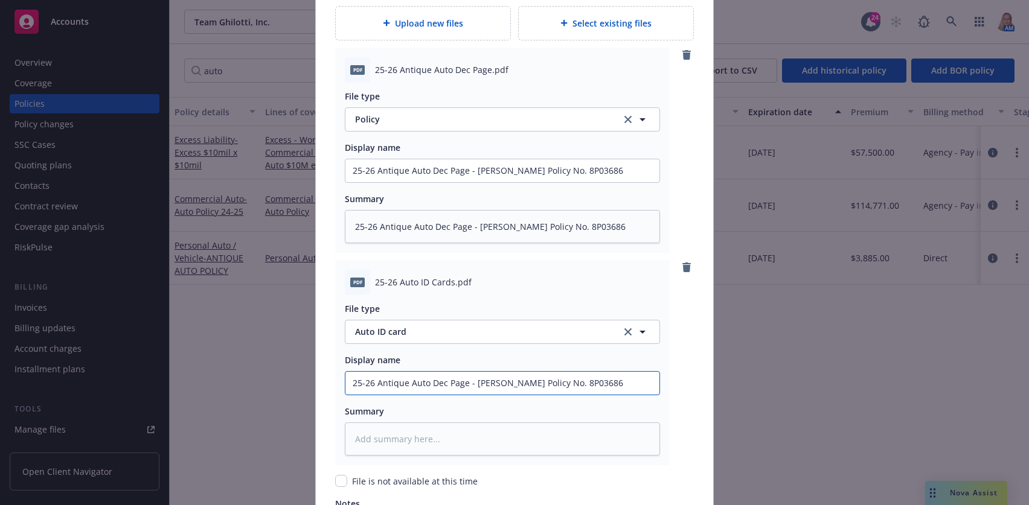
click at [428, 380] on input "25-26 Antique Auto Dec Page - [PERSON_NAME] Policy No. 8P03686" at bounding box center [502, 383] width 314 height 23
type textarea "x"
type input "25-26 Antique Auto I - [PERSON_NAME] Policy No. 8P03686"
type textarea "x"
type input "25-26 Antique Auto ID - [PERSON_NAME] Policy No. 8P03686"
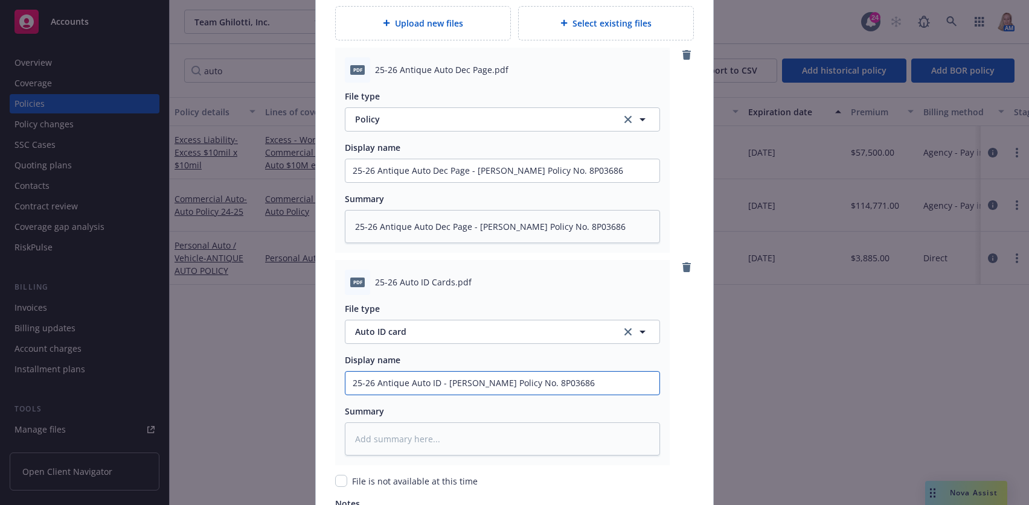
type textarea "x"
type input "25-26 Antique Auto ID - [PERSON_NAME] Policy No. 8P03686"
type textarea "x"
type input "25-26 Antique Auto ID C - [PERSON_NAME] Policy No. 8P03686"
type textarea "x"
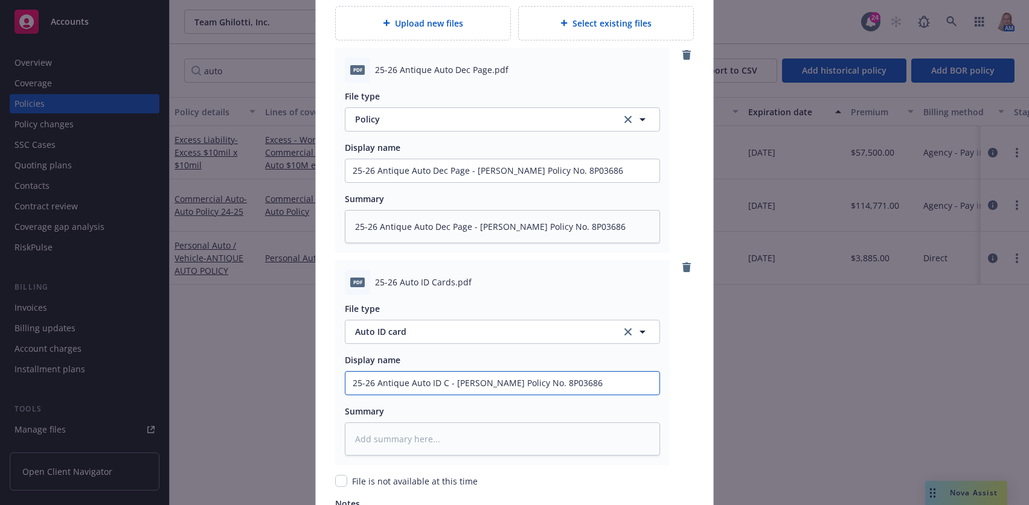
type input "25-26 Antique Auto ID Ca - [PERSON_NAME] Policy No. 8P03686"
type textarea "x"
type input "25-26 Antique Auto ID Car - [PERSON_NAME] Policy No. 8P03686"
type textarea "x"
type input "25-26 Antique Auto ID Cards - [PERSON_NAME] Policy No. 8P03686"
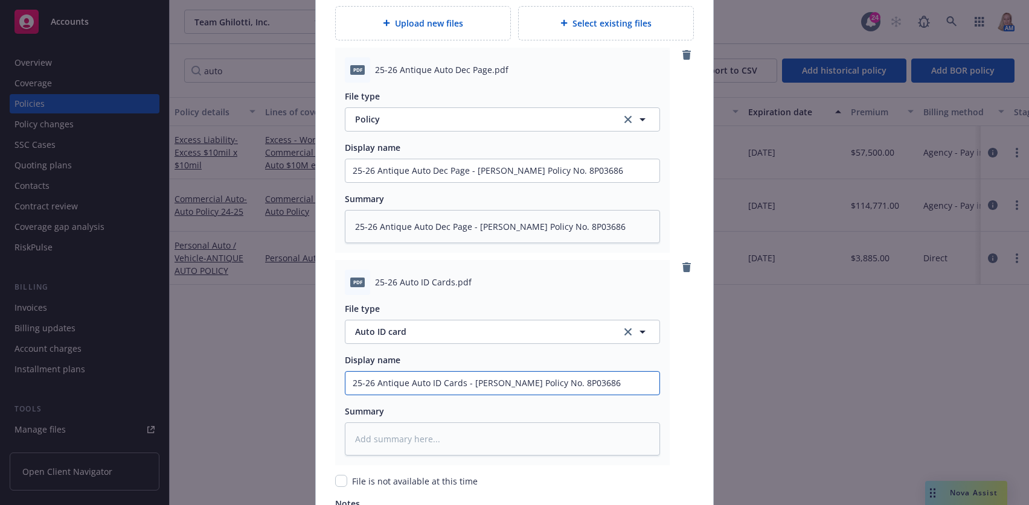
type textarea "x"
drag, startPoint x: 599, startPoint y: 377, endPoint x: 321, endPoint y: 392, distance: 278.2
type input "25-26 Antique Auto ID Cards - [PERSON_NAME] Policy No. 8P03686"
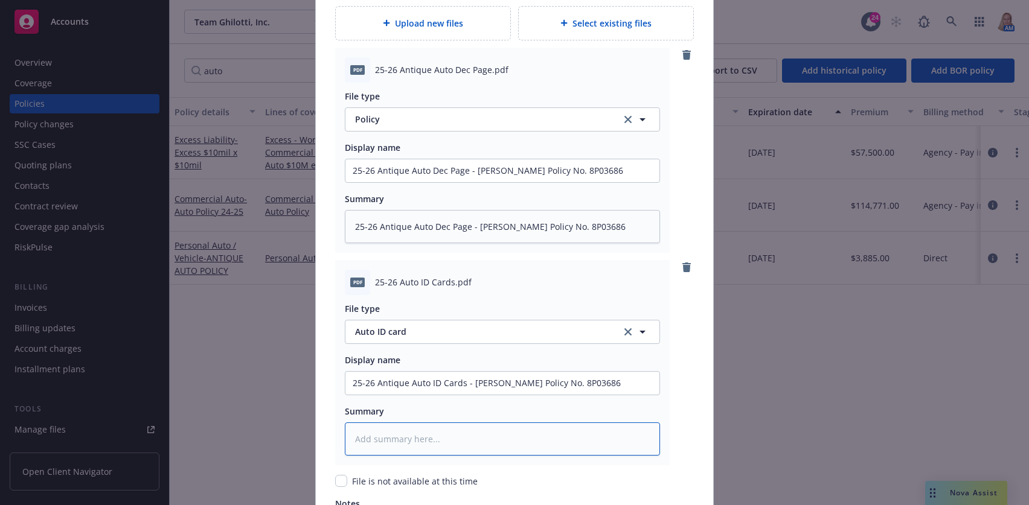
click at [417, 434] on textarea at bounding box center [502, 439] width 315 height 33
paste textarea "25-26 Antique Auto ID Cards - [PERSON_NAME] Policy No. 8P03686"
type textarea "x"
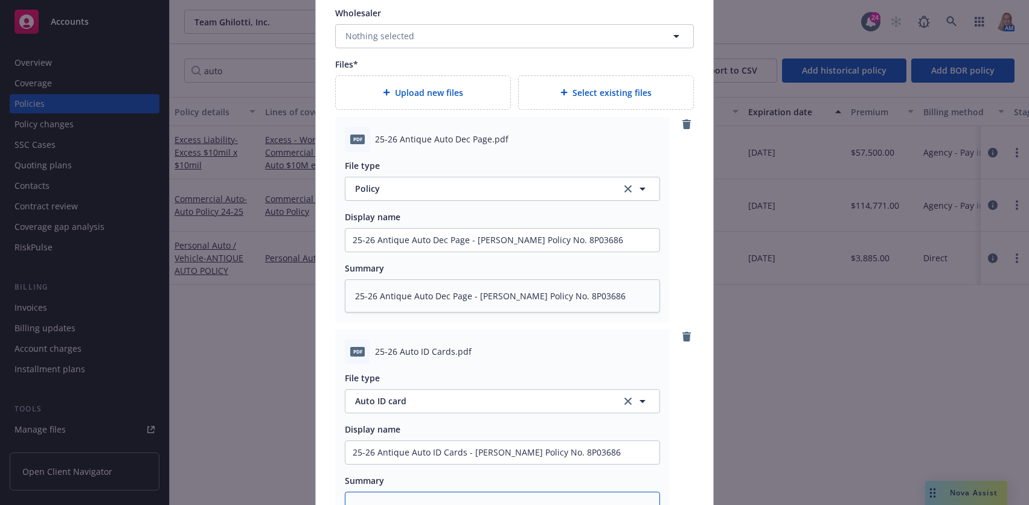
scroll to position [1116, 0]
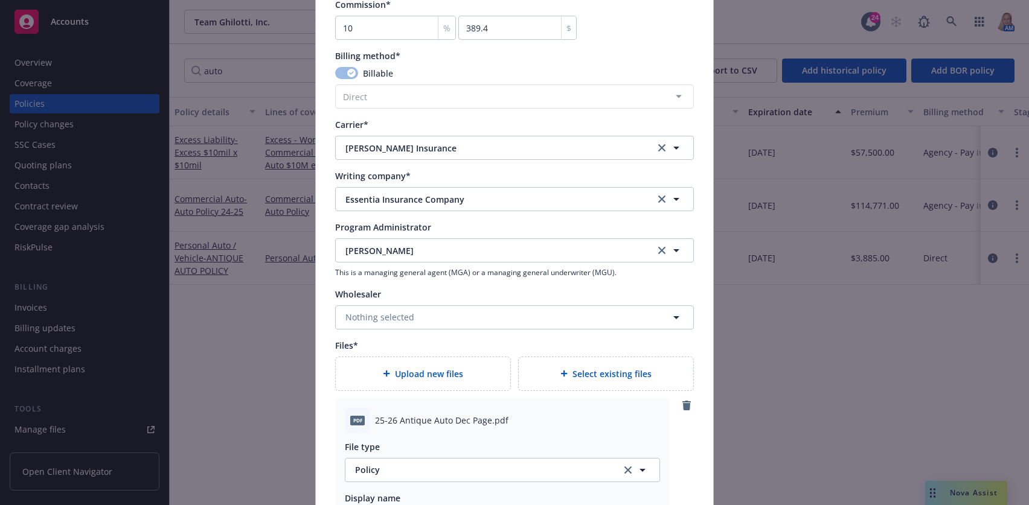
type textarea "25-26 Antique Auto ID Cards - [PERSON_NAME] Policy No. 8P03686"
type textarea "x"
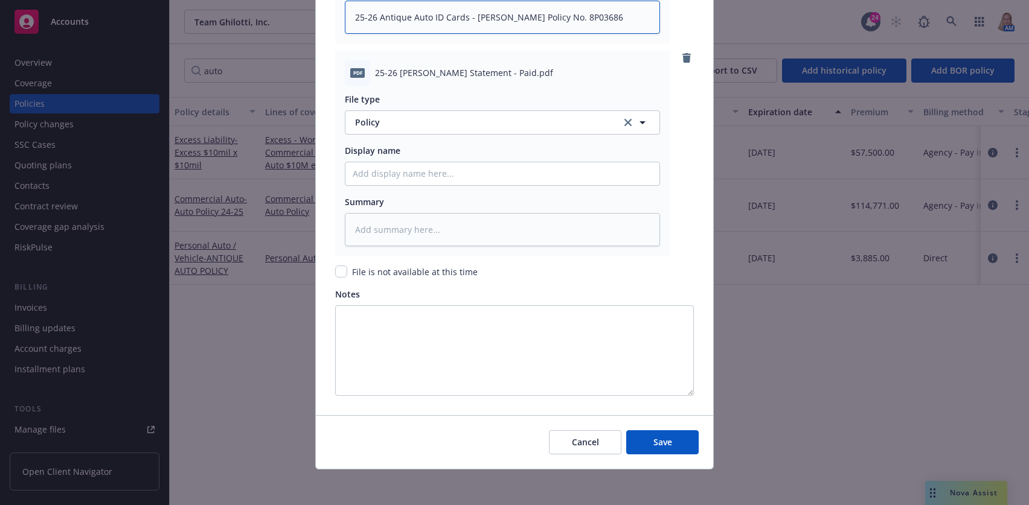
scroll to position [1892, 0]
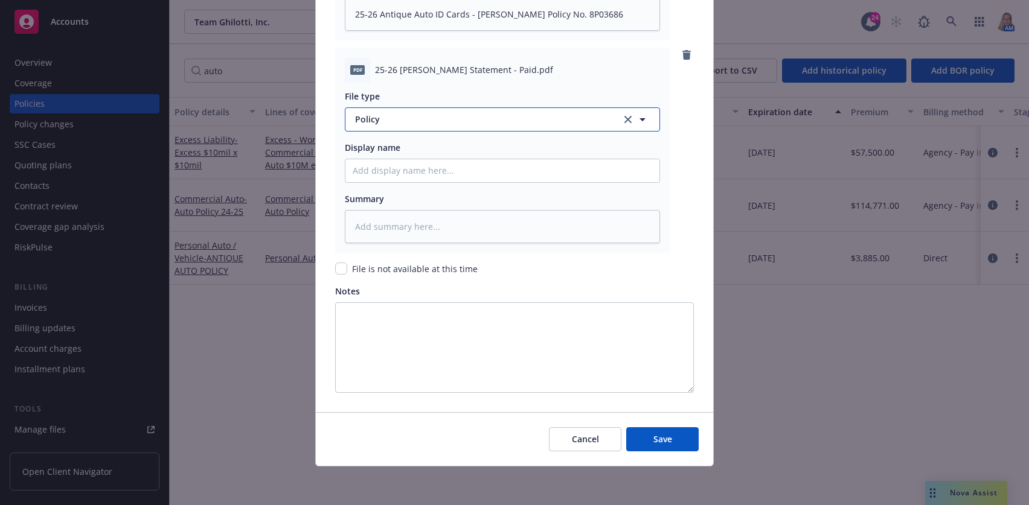
click at [392, 115] on span "Policy" at bounding box center [481, 119] width 252 height 13
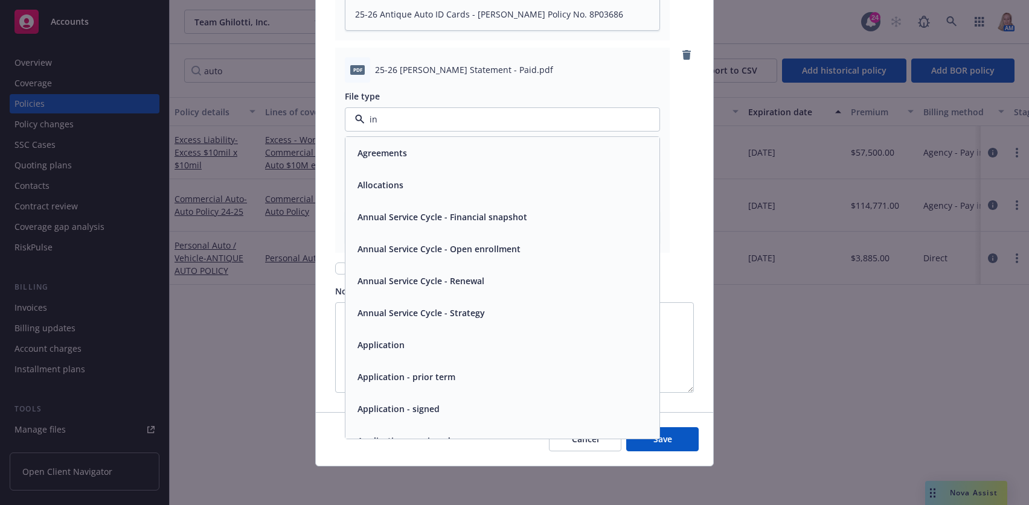
type input "inv"
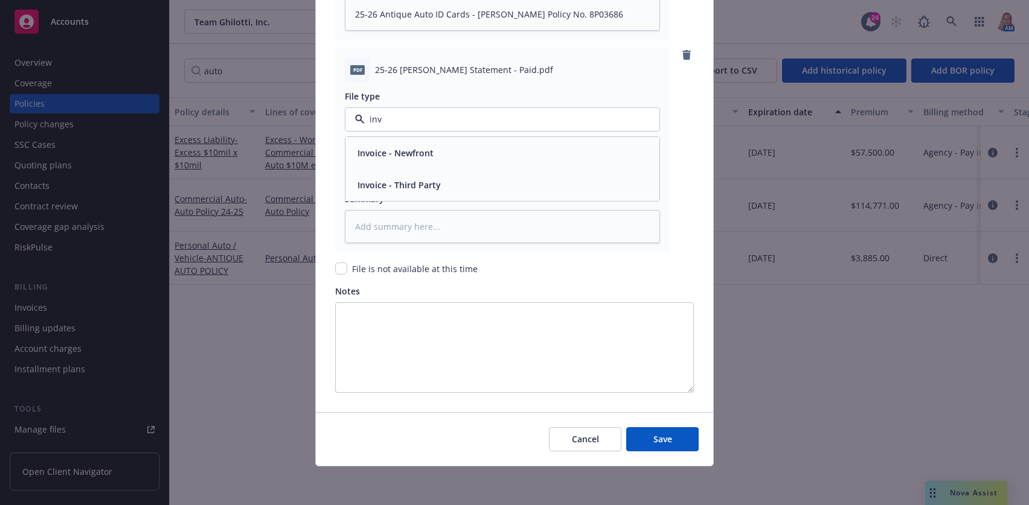
click at [464, 185] on div "Invoice - Third Party" at bounding box center [503, 185] width 300 height 18
click at [415, 172] on input "Policy display name" at bounding box center [502, 170] width 314 height 23
paste input "25-26 Antique Auto ID Cards - [PERSON_NAME] Policy No. 8P03686"
type textarea "x"
type input "25-26 Antique Auto ID Cards - [PERSON_NAME] Policy No. 8P03686"
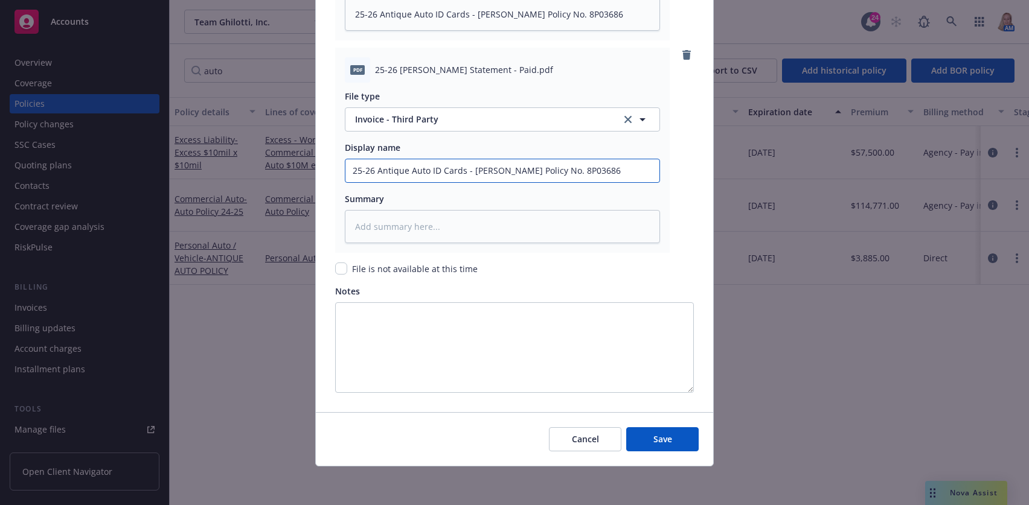
click at [458, 177] on input "25-26 Antique Auto ID Cards - [PERSON_NAME] Policy No. 8P03686" at bounding box center [502, 170] width 314 height 23
type textarea "x"
type input "25-26 Antique Auto ID Card - [PERSON_NAME] Policy No. 8P03686"
type textarea "x"
type input "25-26 Antique Auto ID Car - [PERSON_NAME] Policy No. 8P03686"
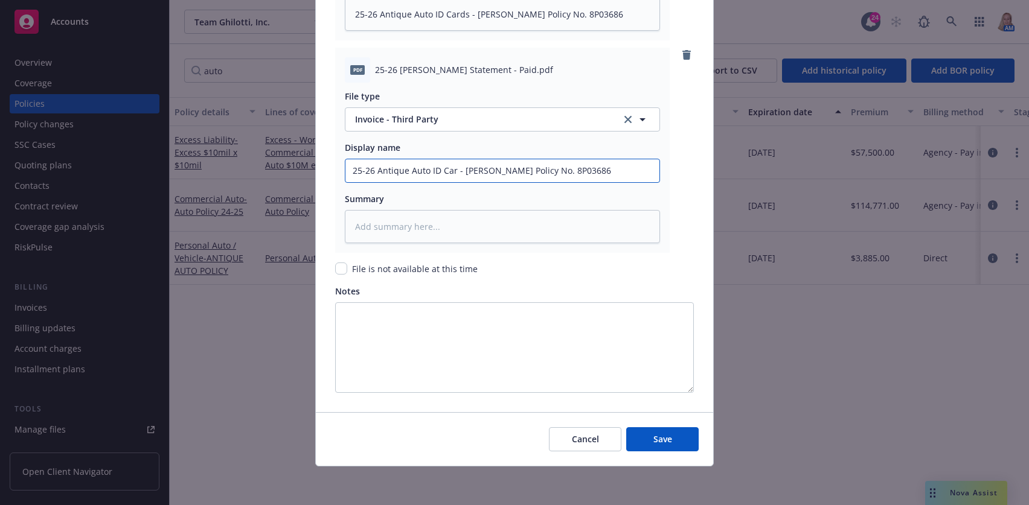
type textarea "x"
type input "25-26 Antique Auto ID Ca - [PERSON_NAME] Policy No. 8P03686"
type textarea "x"
type input "25-26 Antique Auto ID C - [PERSON_NAME] Policy No. 8P03686"
type textarea "x"
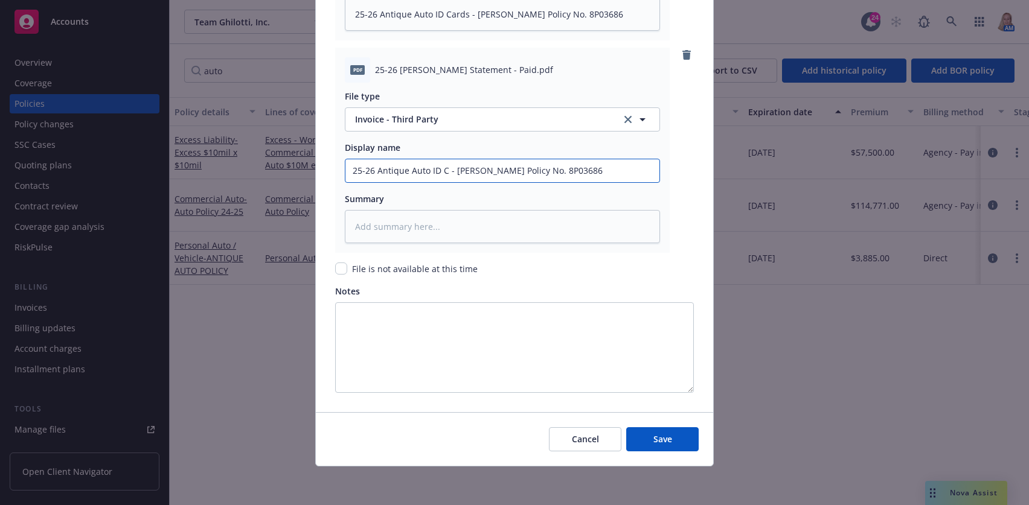
type input "25-26 Antique Auto ID - [PERSON_NAME] Policy No. 8P03686"
type textarea "x"
type input "25-26 Antique Auto ID - [PERSON_NAME] Policy No. 8P03686"
type textarea "x"
type input "25-26 Antique Auto I - [PERSON_NAME] Policy No. 8P03686"
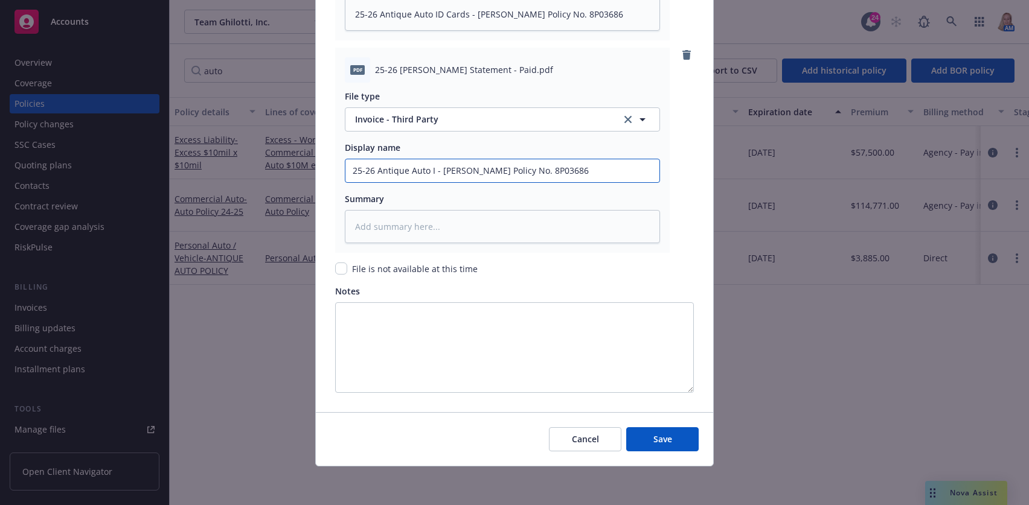
type textarea "x"
type input "25-26 Antique Auto - [PERSON_NAME] Policy No. 8P03686"
type textarea "x"
type input "25-26 Antique Auto [PERSON_NAME] Policy No. 8P03686"
type textarea "x"
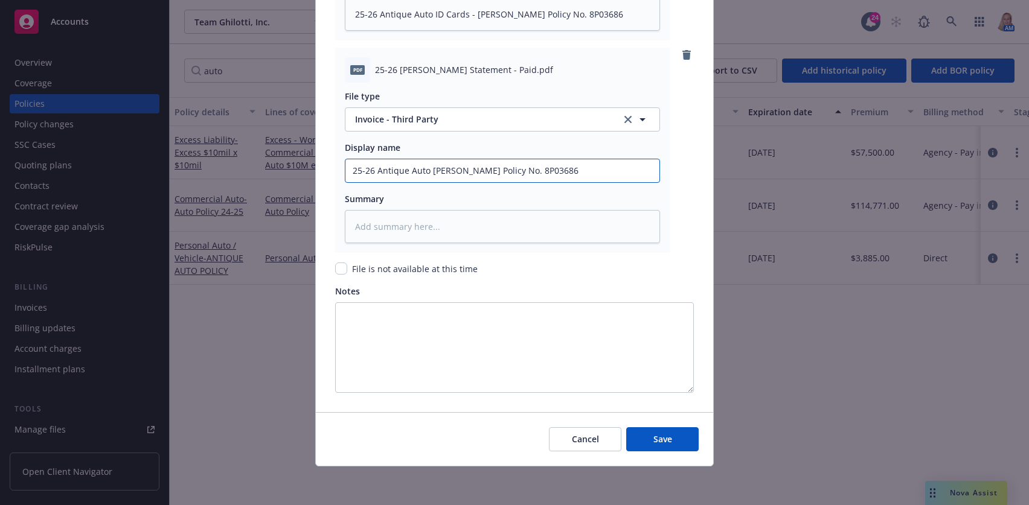
type input "25-26 Antique Auto - [PERSON_NAME] Policy No. 8P03686"
type textarea "x"
type input "25-26 Antique Auto I - [PERSON_NAME] Policy No. 8P03686"
type textarea "x"
type input "25-26 Antique Auto In - [PERSON_NAME] Policy No. 8P03686"
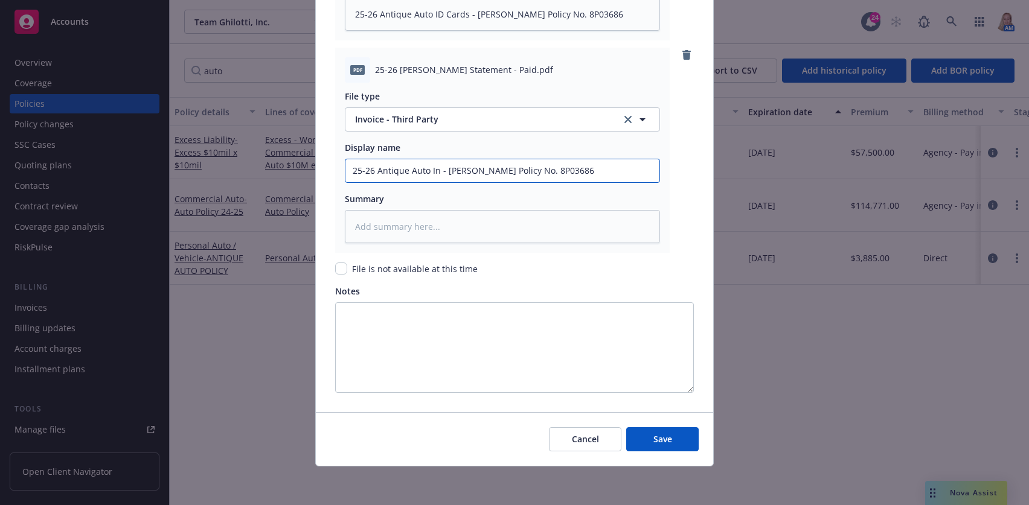
type textarea "x"
type input "25-26 Antique Auto Inv - [PERSON_NAME] Policy No. 8P03686"
type textarea "x"
type input "25-26 Antique Auto Invo - [PERSON_NAME] Policy No. 8P03686"
type textarea "x"
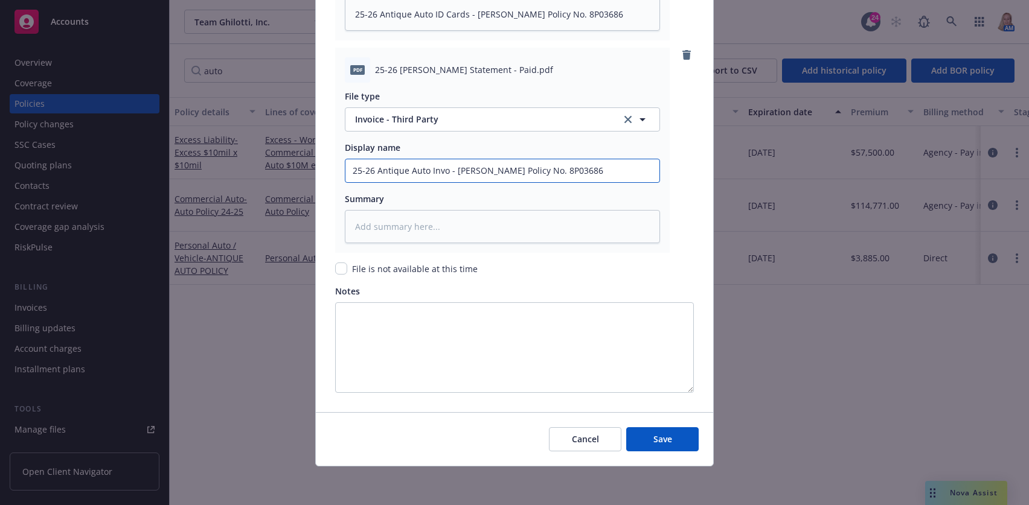
type input "25-26 Antique Auto Invoi - [PERSON_NAME] Policy No. 8P03686"
type textarea "x"
type input "25-26 Antique Auto Invoic - [PERSON_NAME] Policy No. 8P03686"
type textarea "x"
type input "25-26 Antique Auto Invoice - [PERSON_NAME] Policy No. 8P03686"
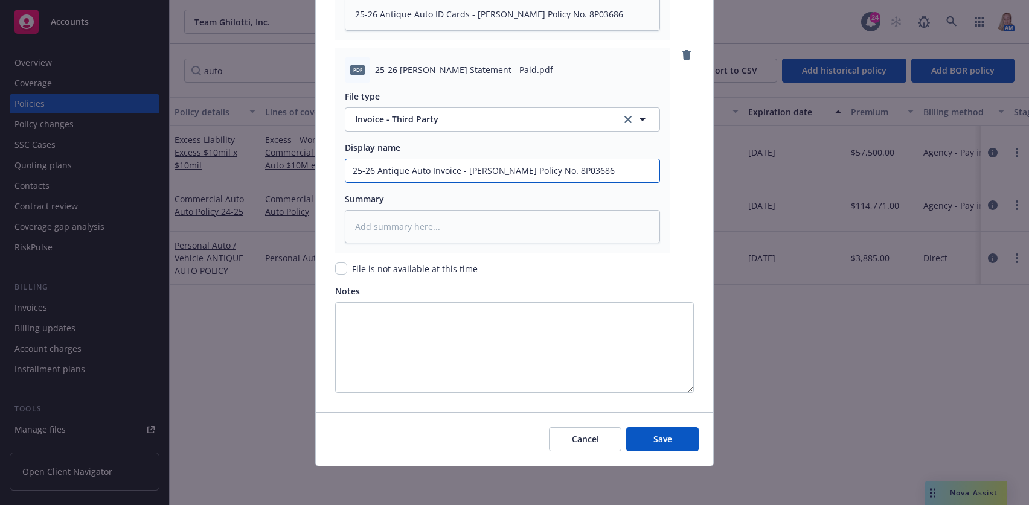
type textarea "x"
type input "25-26 Antique Auto Invoice - [PERSON_NAME] Policy No. 8P03686"
type textarea "x"
type input "25-26 Antique Auto Invoice - - [PERSON_NAME] Policy No. 8P03686"
type textarea "x"
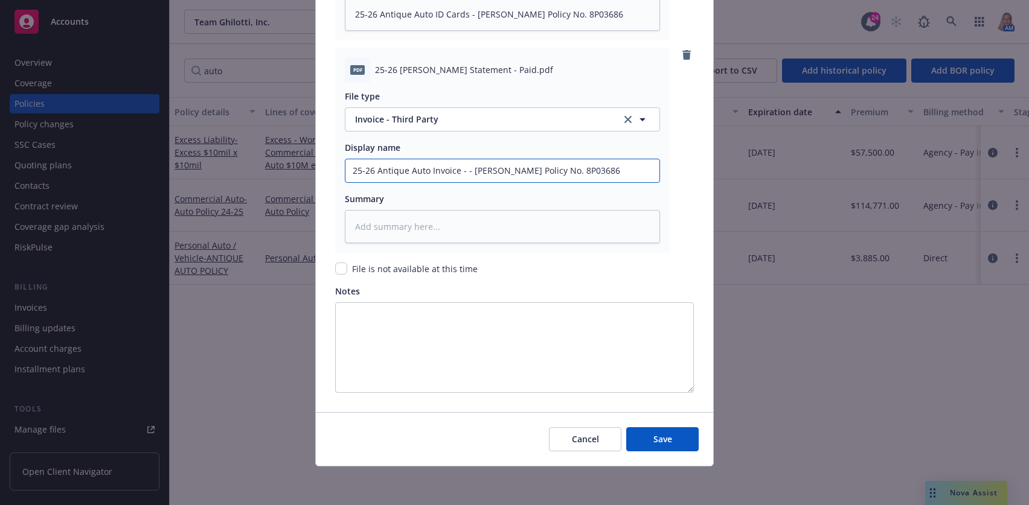
type input "25-26 Antique Auto Invoice - - [PERSON_NAME] Policy No. 8P03686"
type textarea "x"
type input "25-26 Antique Auto Invoice - [PERSON_NAME] Policy No. 8P03686"
type textarea "x"
type input "25-26 Antique Auto Invoice - [PERSON_NAME] Policy No. 8P03686"
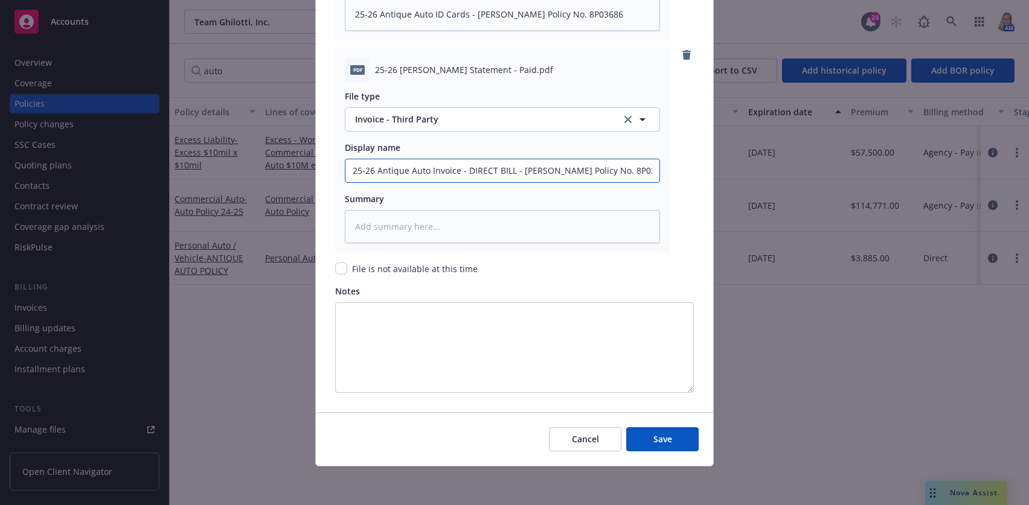
drag, startPoint x: 641, startPoint y: 176, endPoint x: 312, endPoint y: 193, distance: 329.6
drag, startPoint x: 363, startPoint y: 184, endPoint x: 397, endPoint y: 176, distance: 34.9
click at [397, 176] on input "25-26 Antique Auto Invoice - DIRECT BILL - [PERSON_NAME] Policy No. 8P03686" at bounding box center [502, 170] width 314 height 23
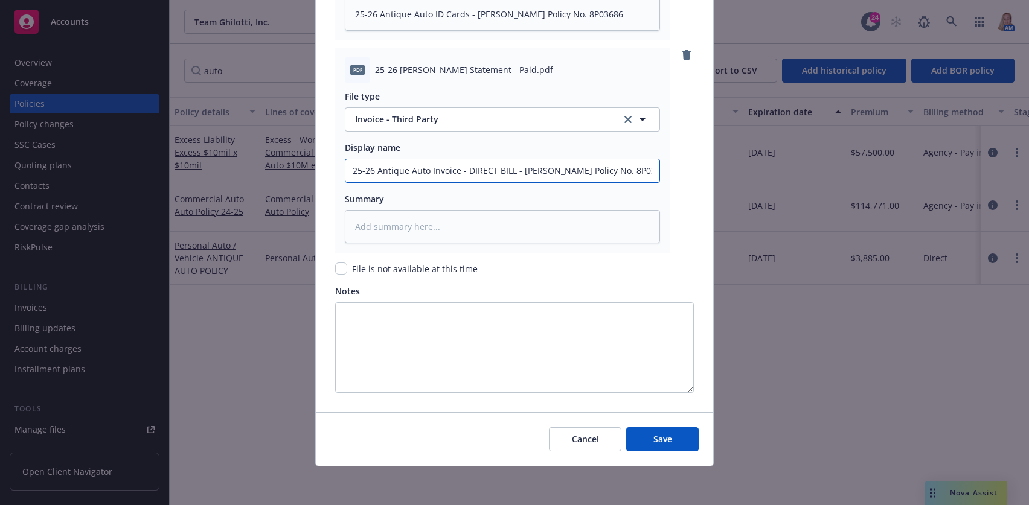
click at [397, 176] on input "25-26 Antique Auto Invoice - DIRECT BILL - [PERSON_NAME] Policy No. 8P03686" at bounding box center [502, 170] width 314 height 23
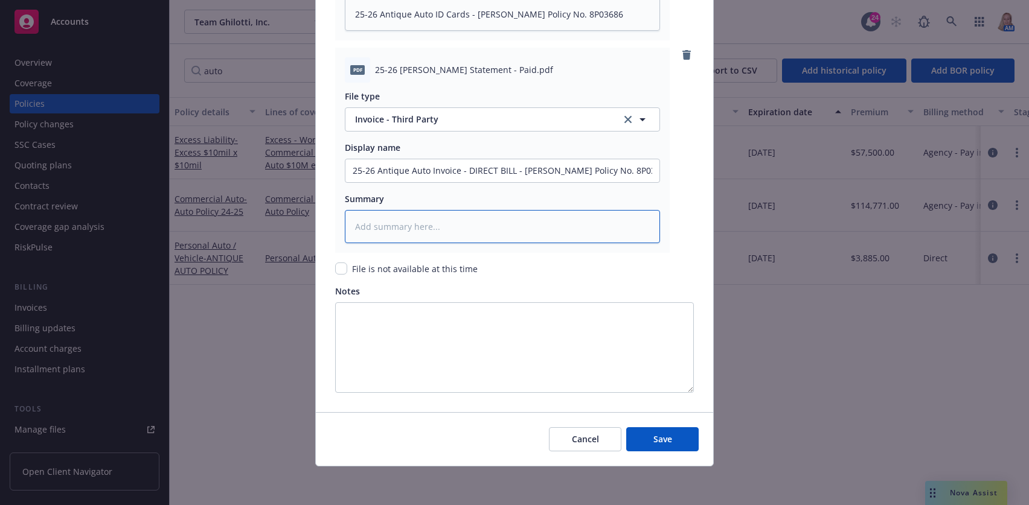
click at [388, 233] on textarea at bounding box center [502, 226] width 315 height 33
paste textarea "25-26 Antique Auto Invoice - DIRECT BILL - [PERSON_NAME] Policy No. 8P03686"
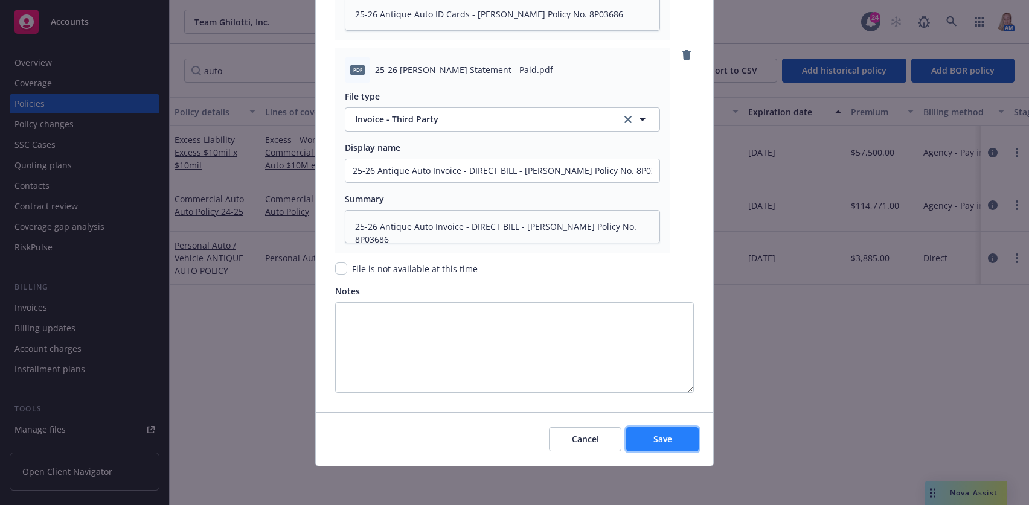
click at [643, 439] on button "Save" at bounding box center [662, 440] width 72 height 24
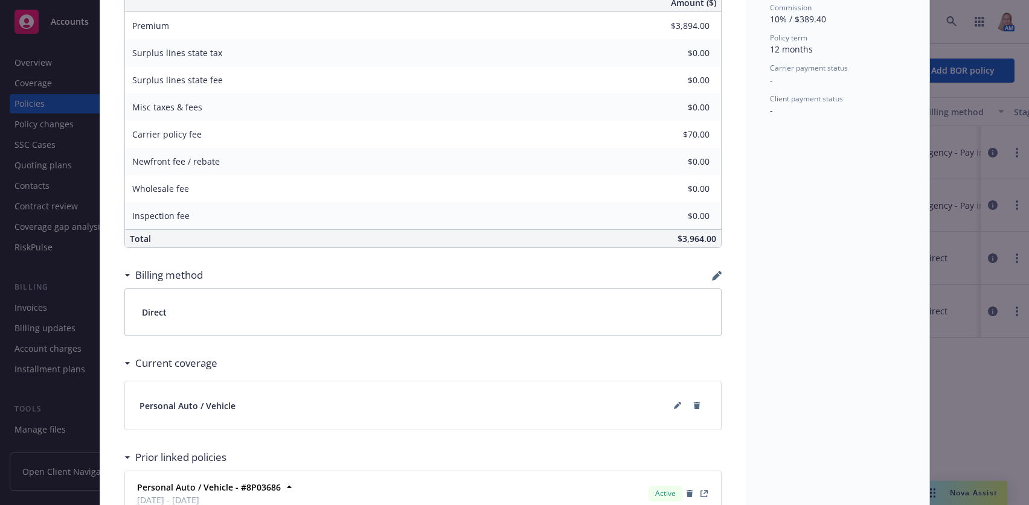
scroll to position [701, 0]
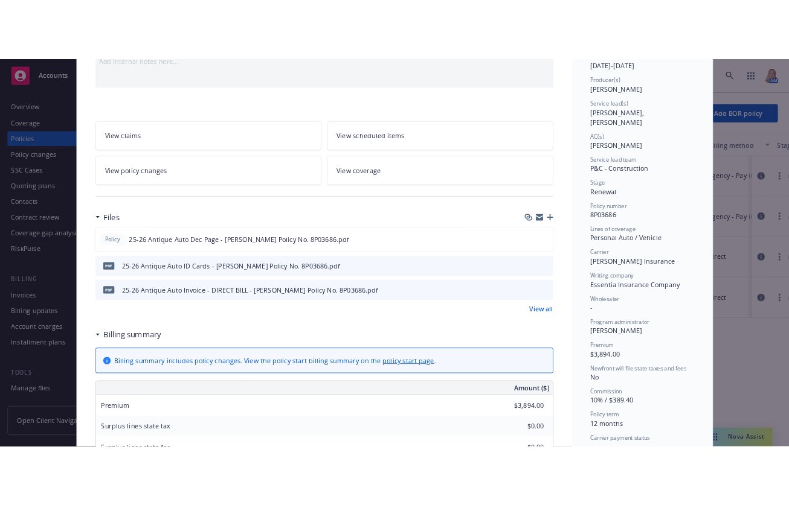
scroll to position [0, 0]
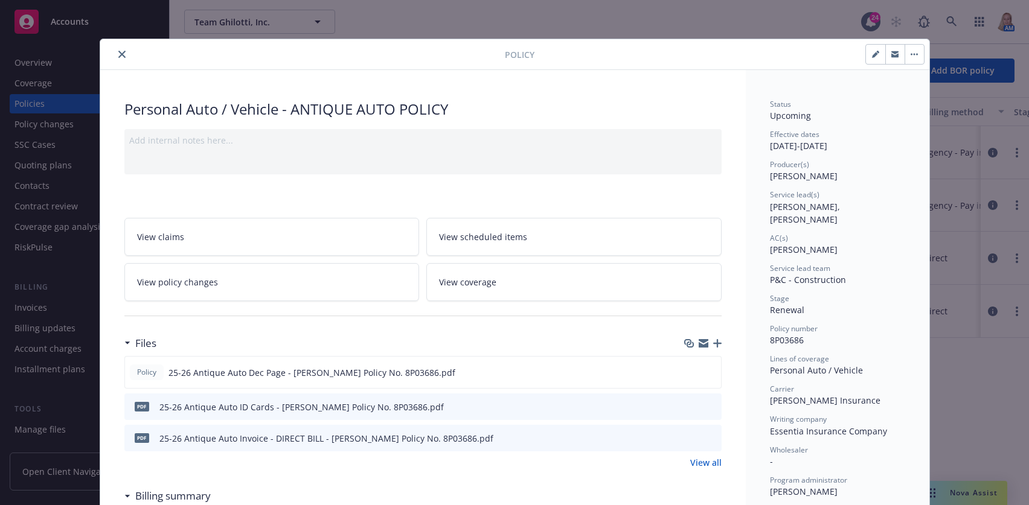
click at [118, 51] on icon "close" at bounding box center [121, 54] width 7 height 7
